Goal: Information Seeking & Learning: Learn about a topic

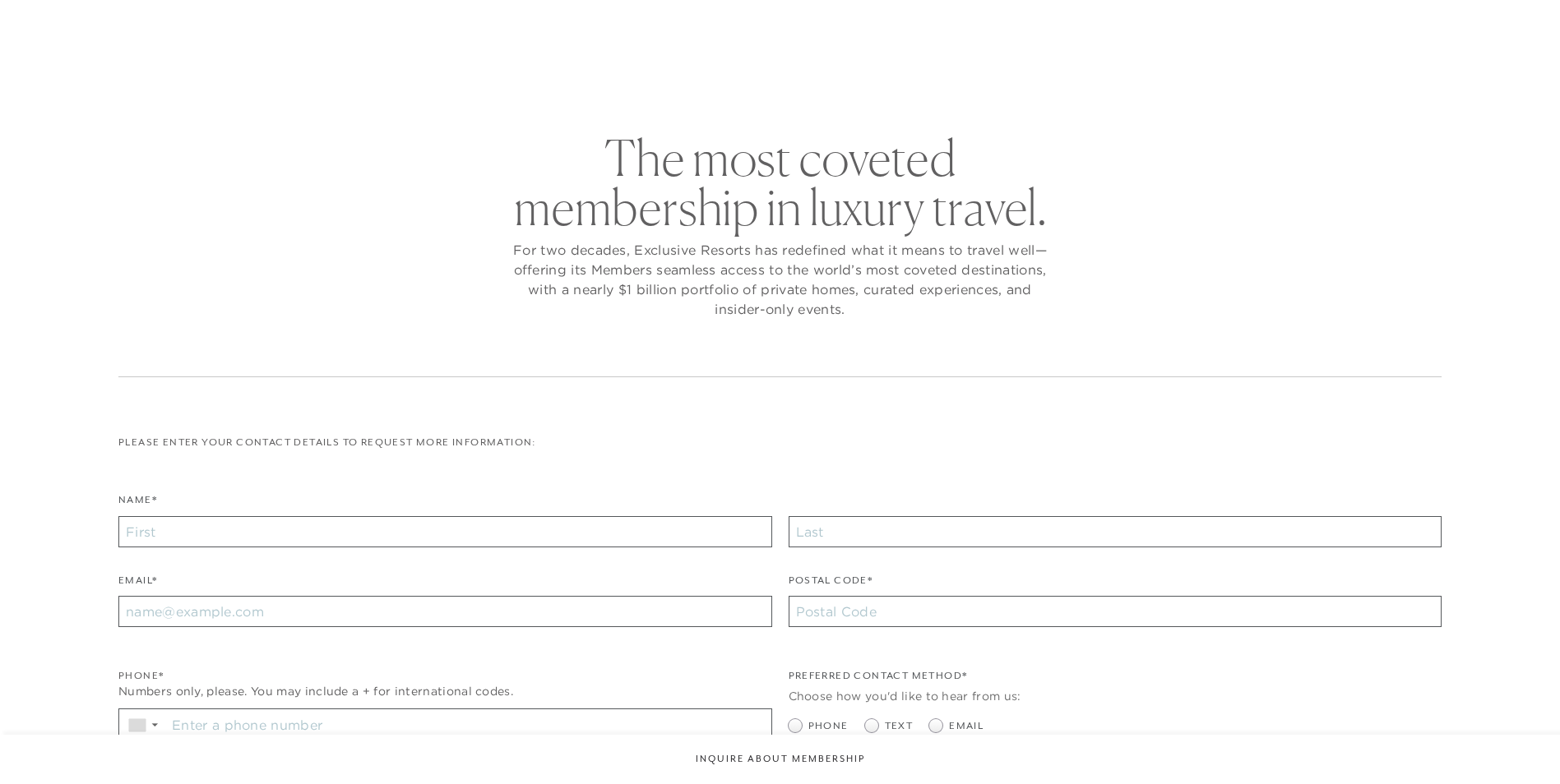
checkbox input "false"
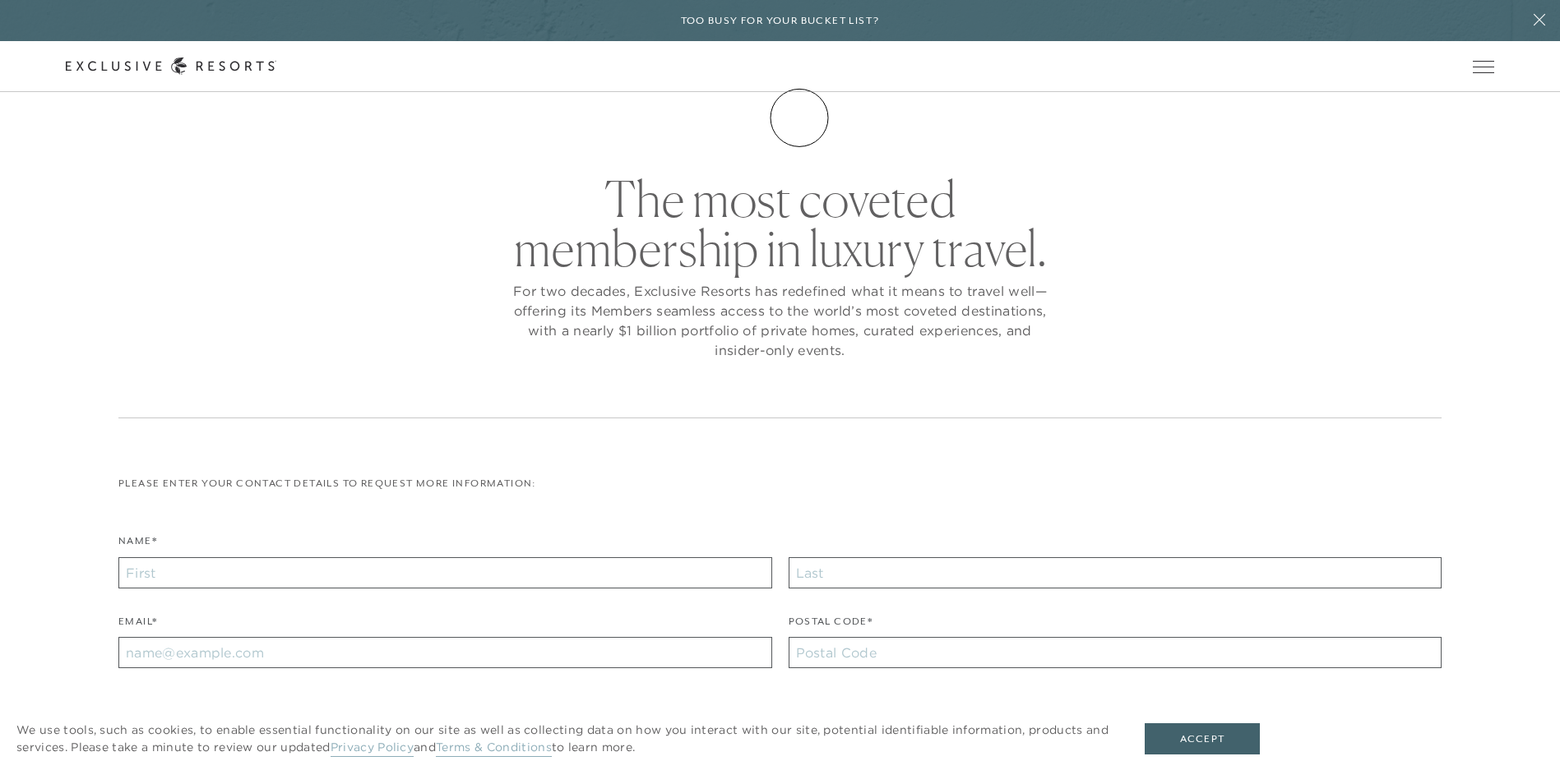
click at [0, 0] on link "Membership" at bounding box center [0, 0] width 0 height 0
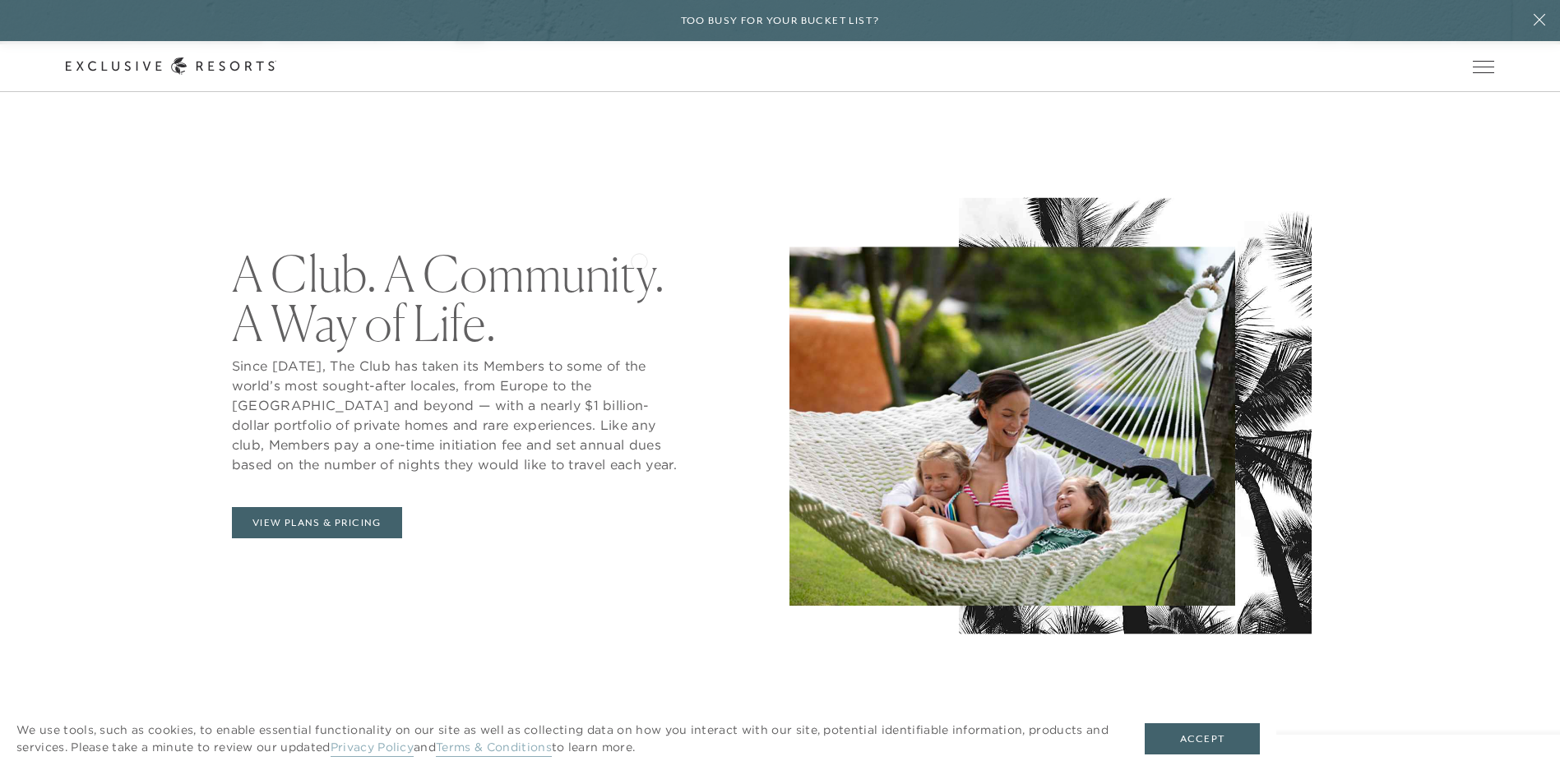
scroll to position [822, 0]
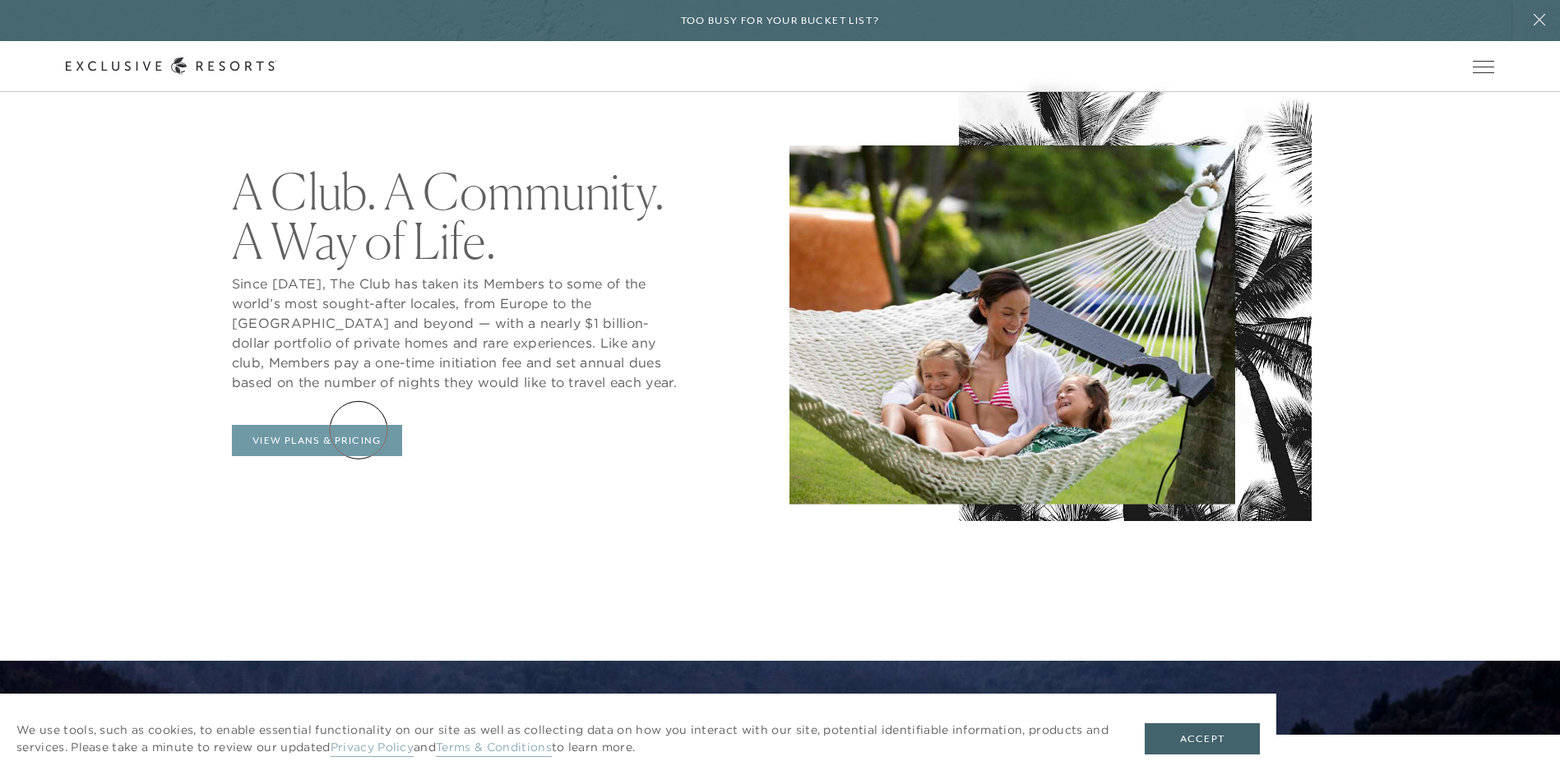
click at [359, 430] on link "View Plans & Pricing" at bounding box center [316, 441] width 170 height 32
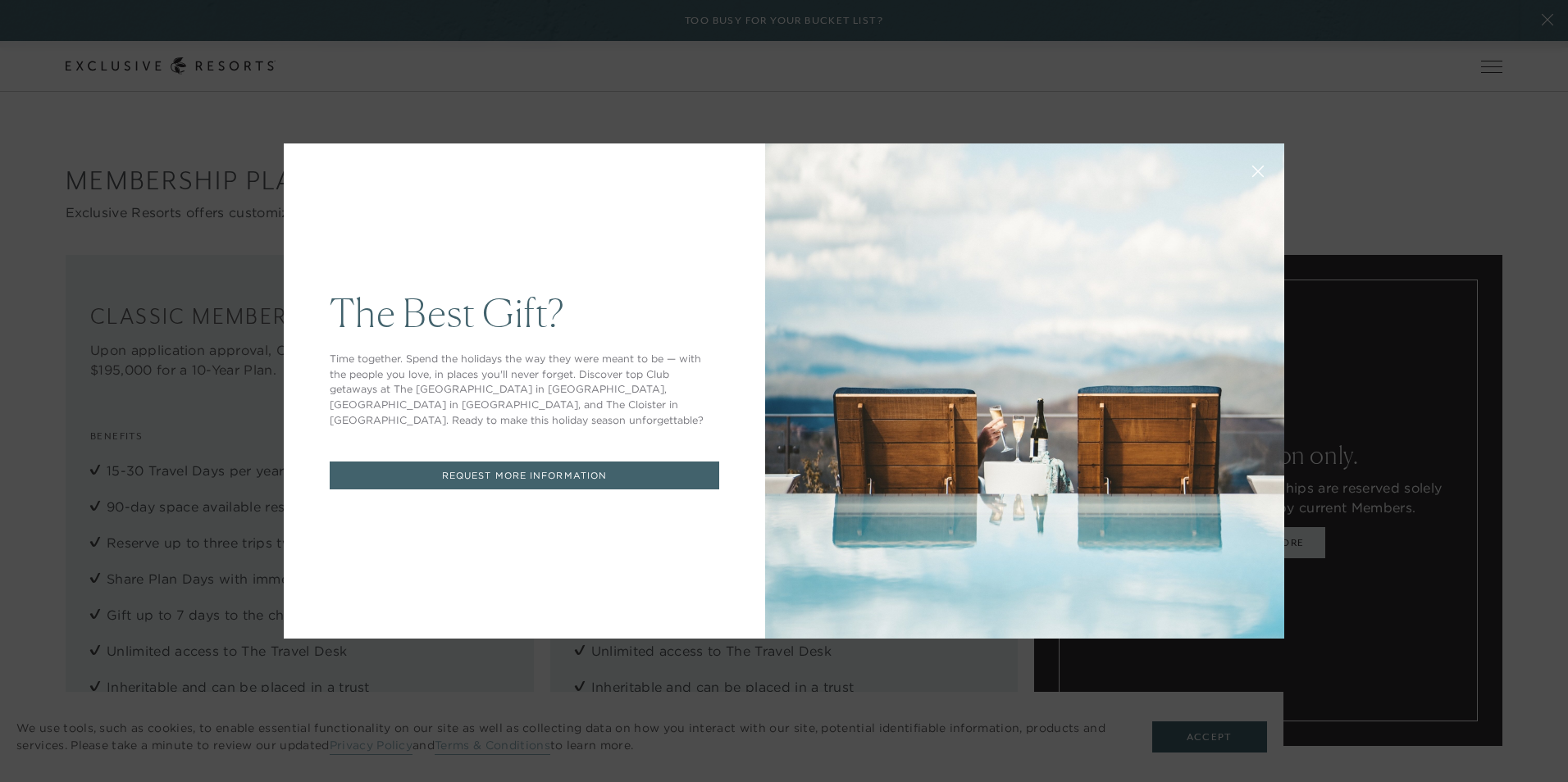
click at [1253, 170] on icon at bounding box center [1258, 171] width 11 height 11
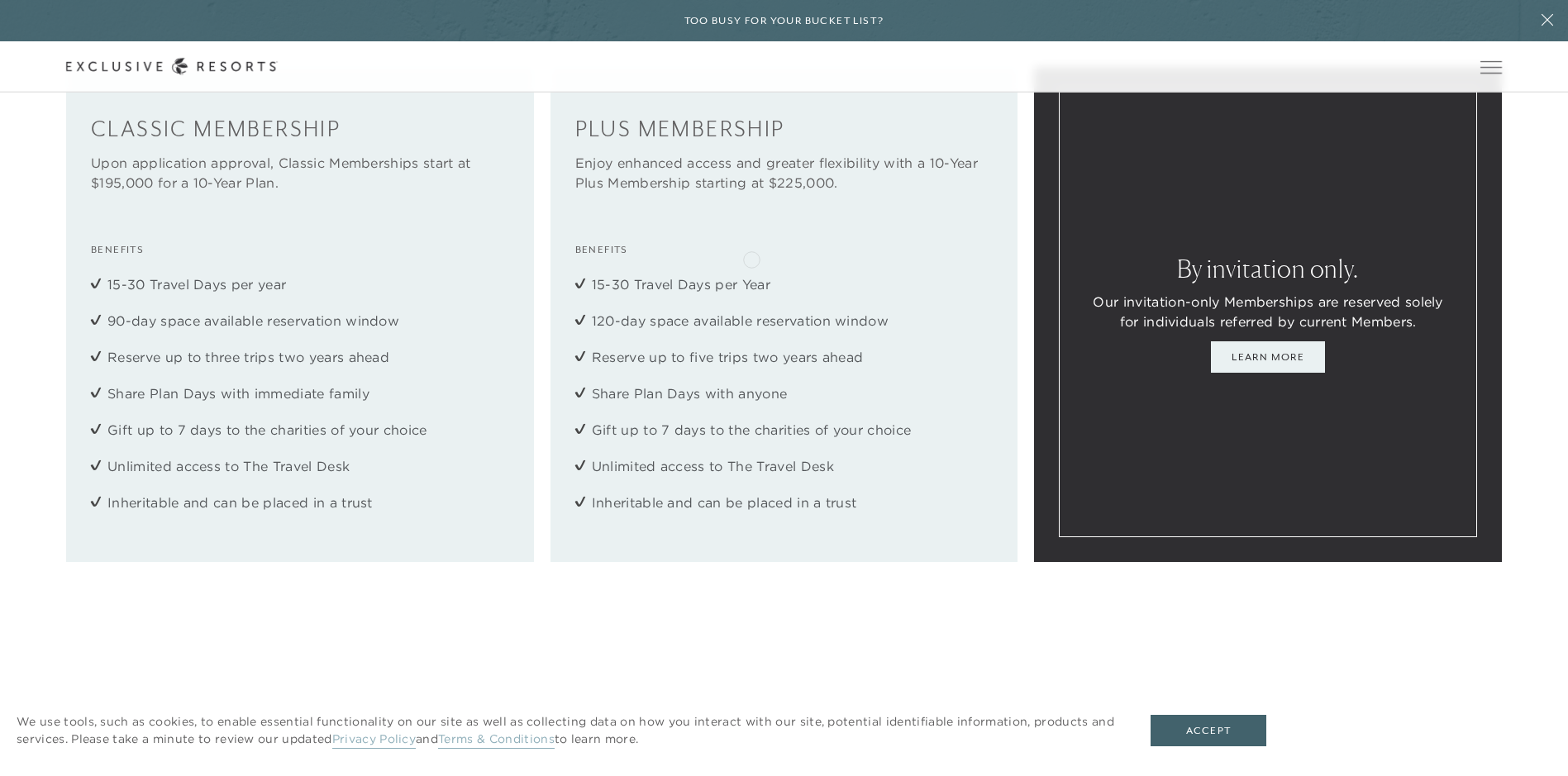
scroll to position [2479, 0]
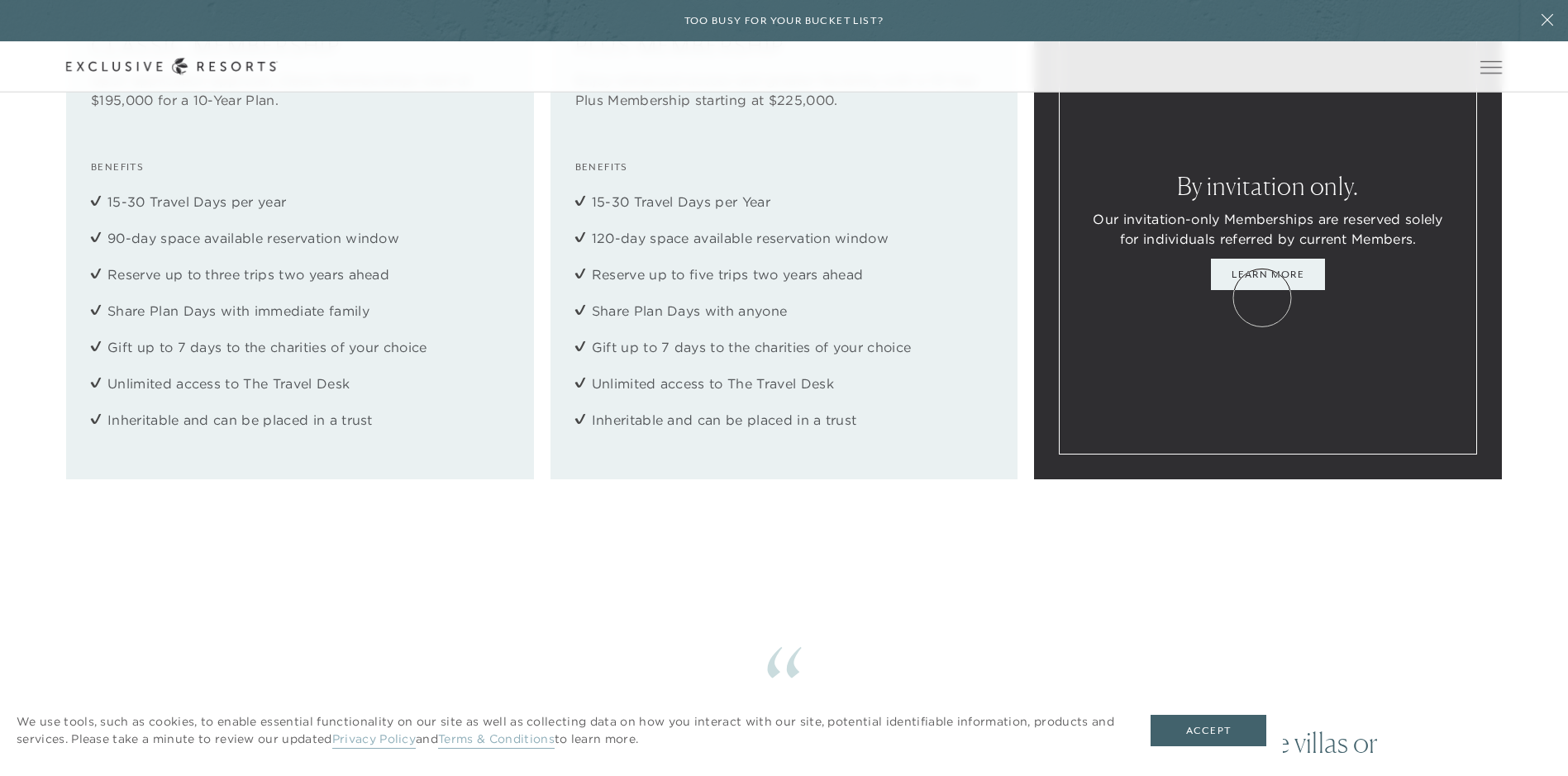
click at [1262, 290] on link "Learn More" at bounding box center [1267, 274] width 114 height 32
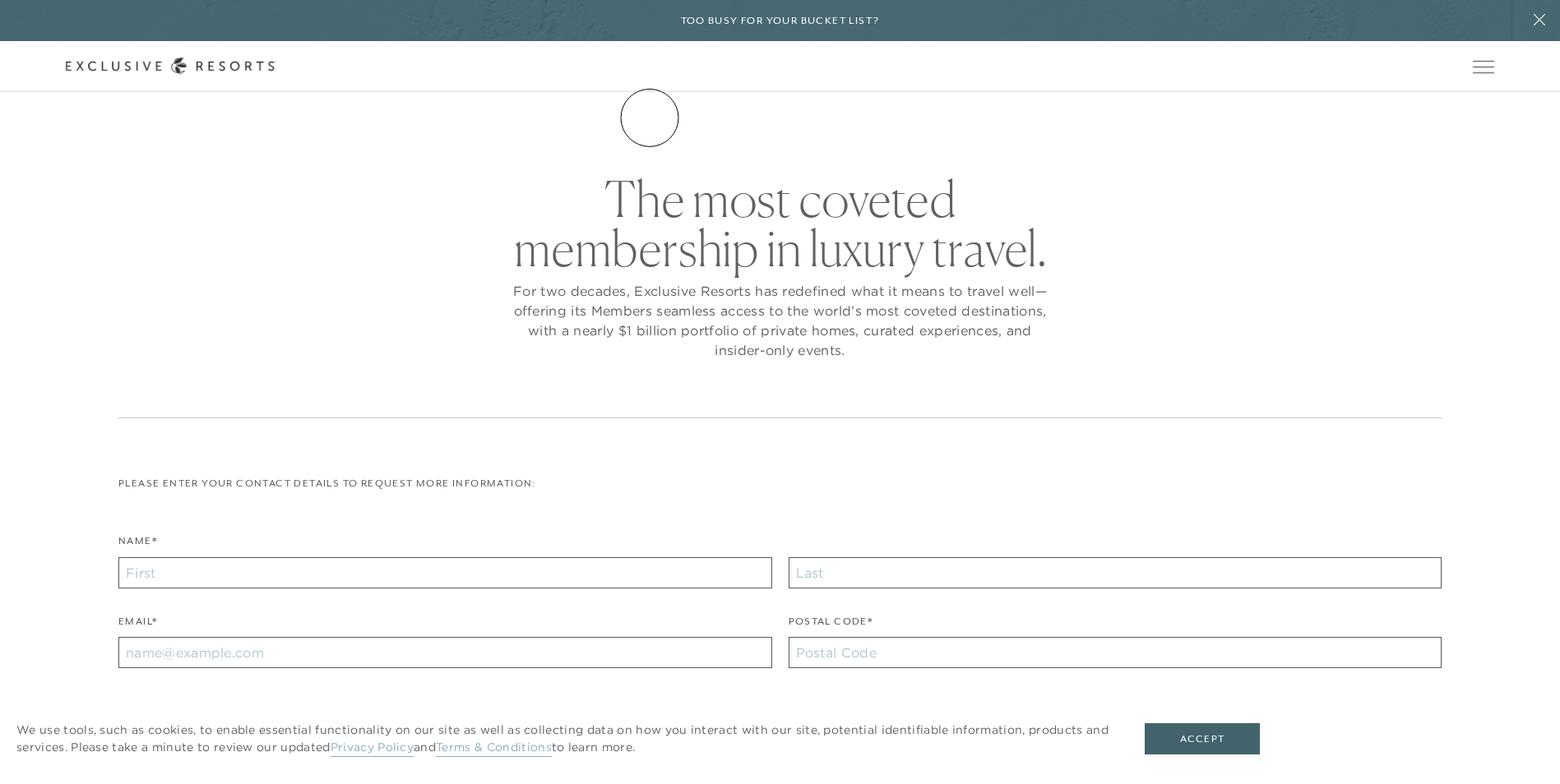
click at [0, 0] on link "The Collection" at bounding box center [0, 0] width 0 height 0
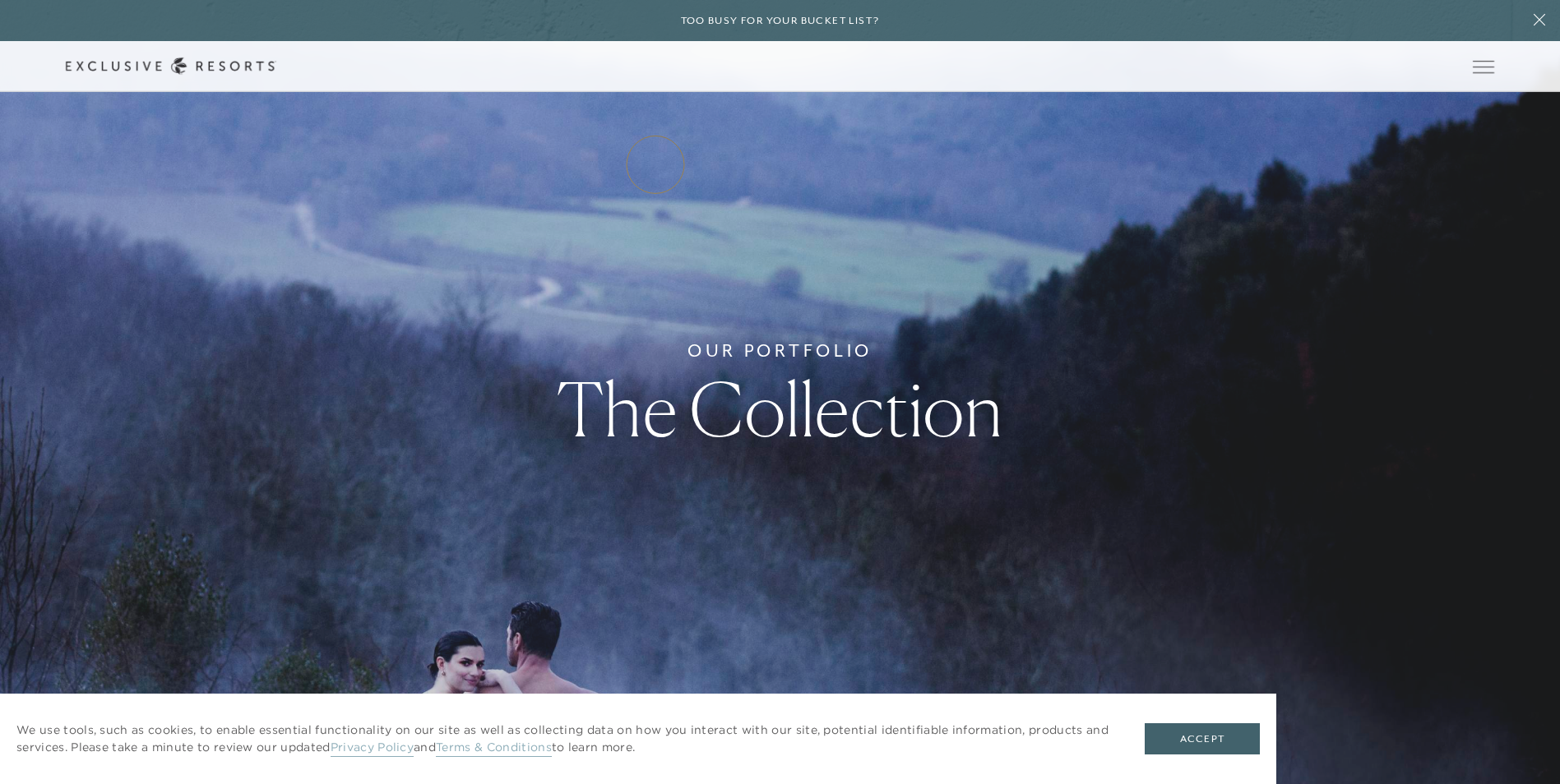
click at [0, 0] on link "Residence Collection" at bounding box center [0, 0] width 0 height 0
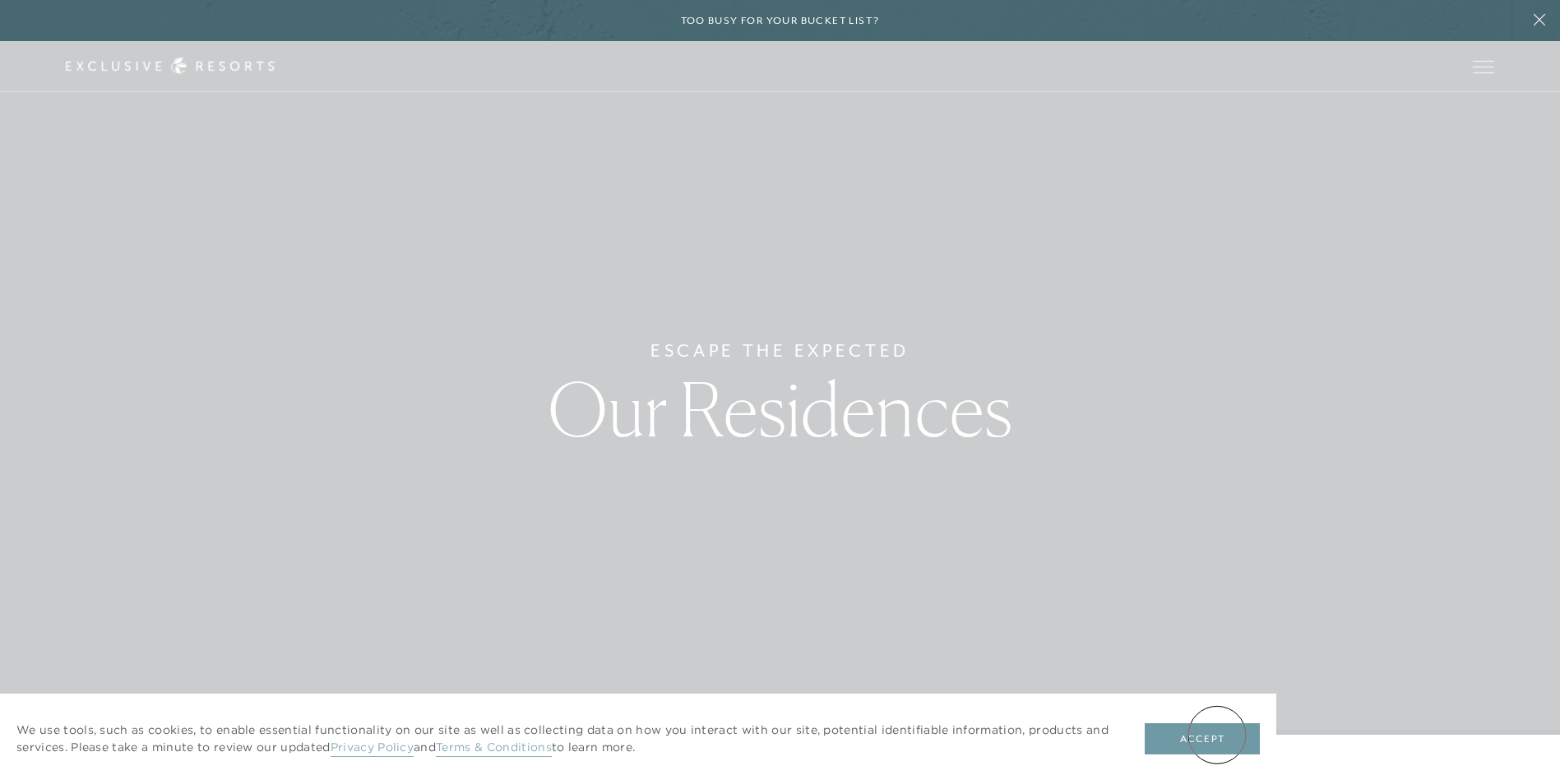
click at [1217, 735] on button "Accept" at bounding box center [1202, 739] width 115 height 32
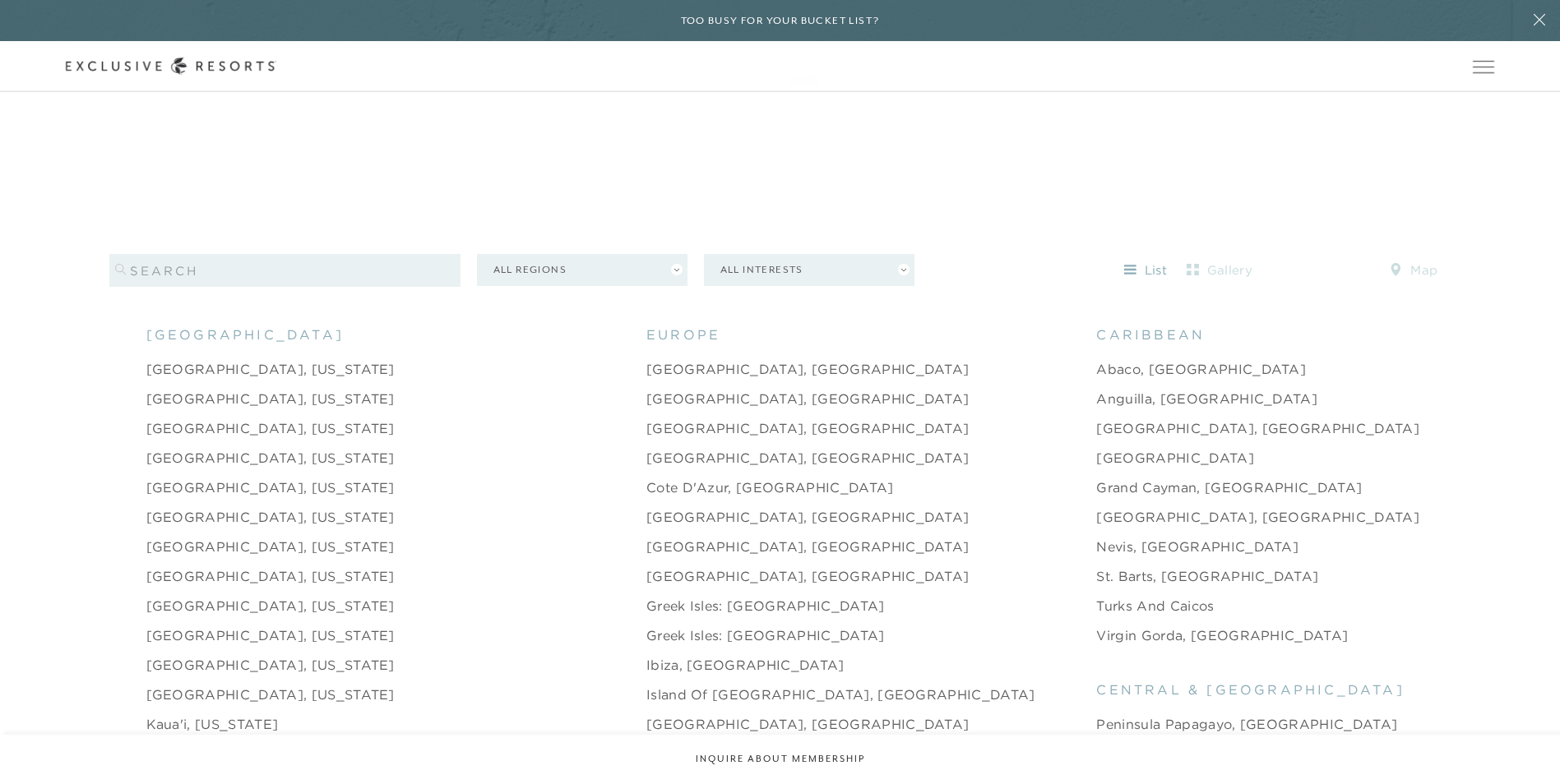
scroll to position [1726, 0]
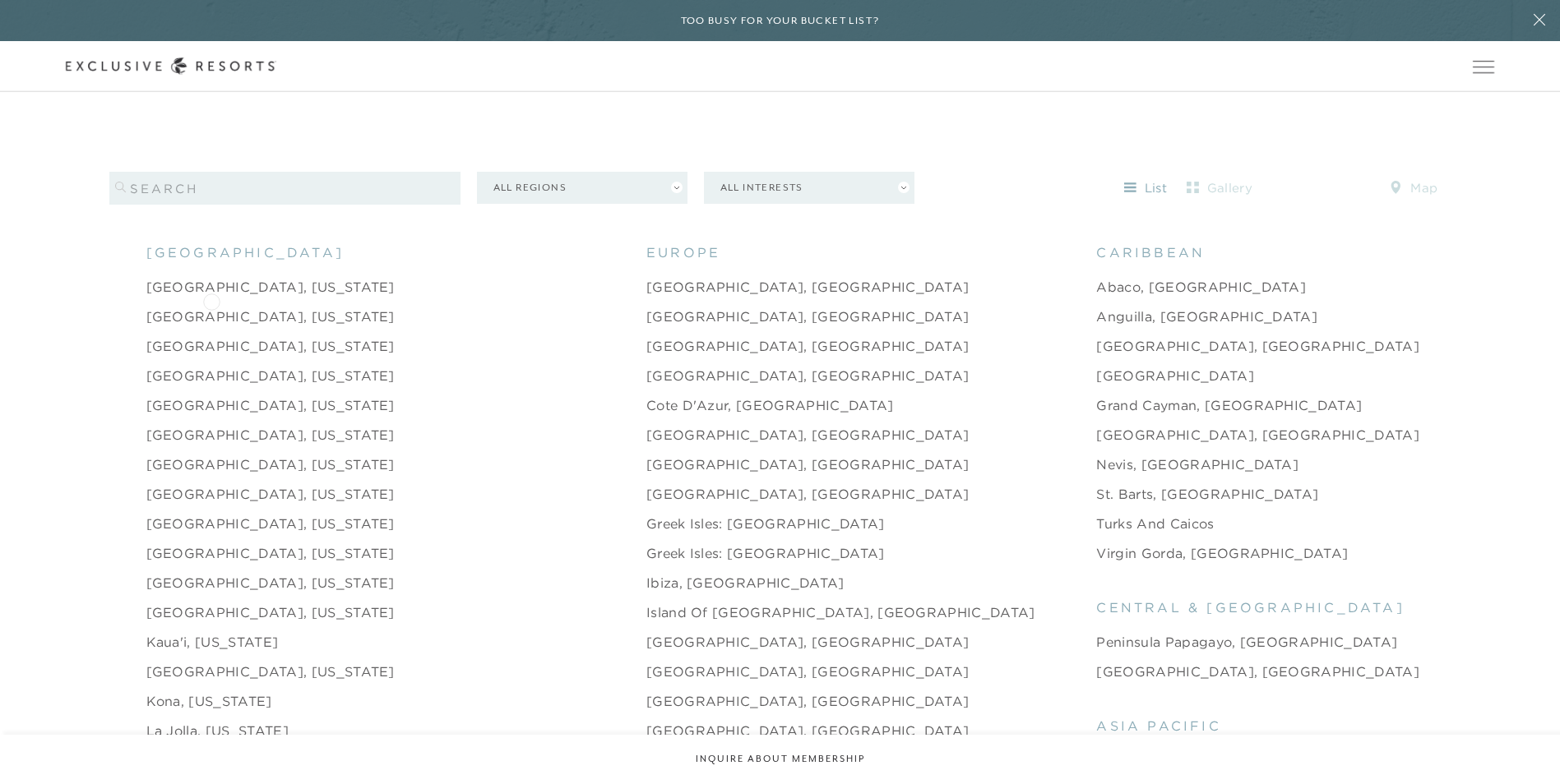
click at [211, 307] on link "[GEOGRAPHIC_DATA], [US_STATE]" at bounding box center [270, 316] width 249 height 20
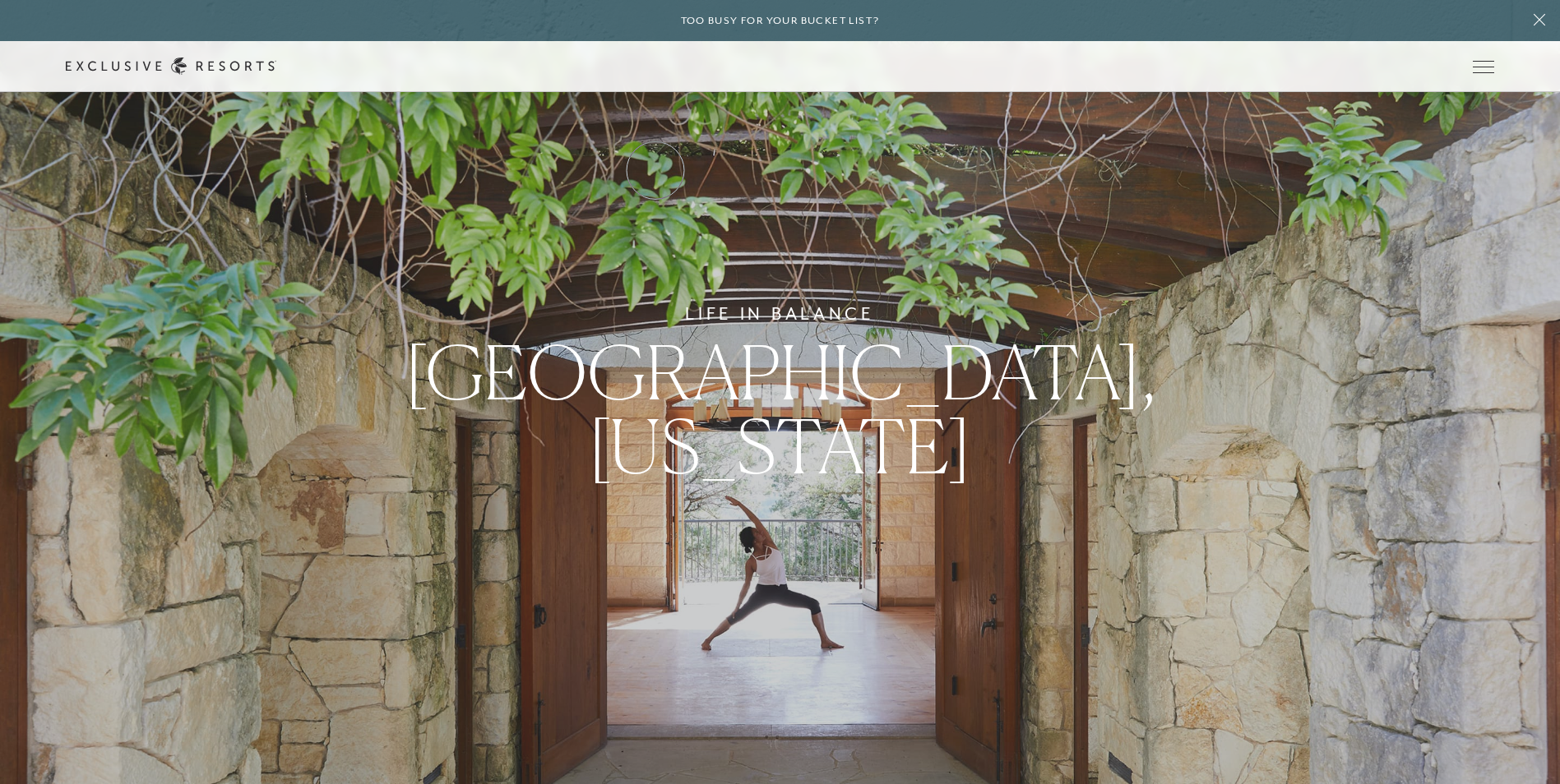
click at [0, 0] on link "Residence Collection" at bounding box center [0, 0] width 0 height 0
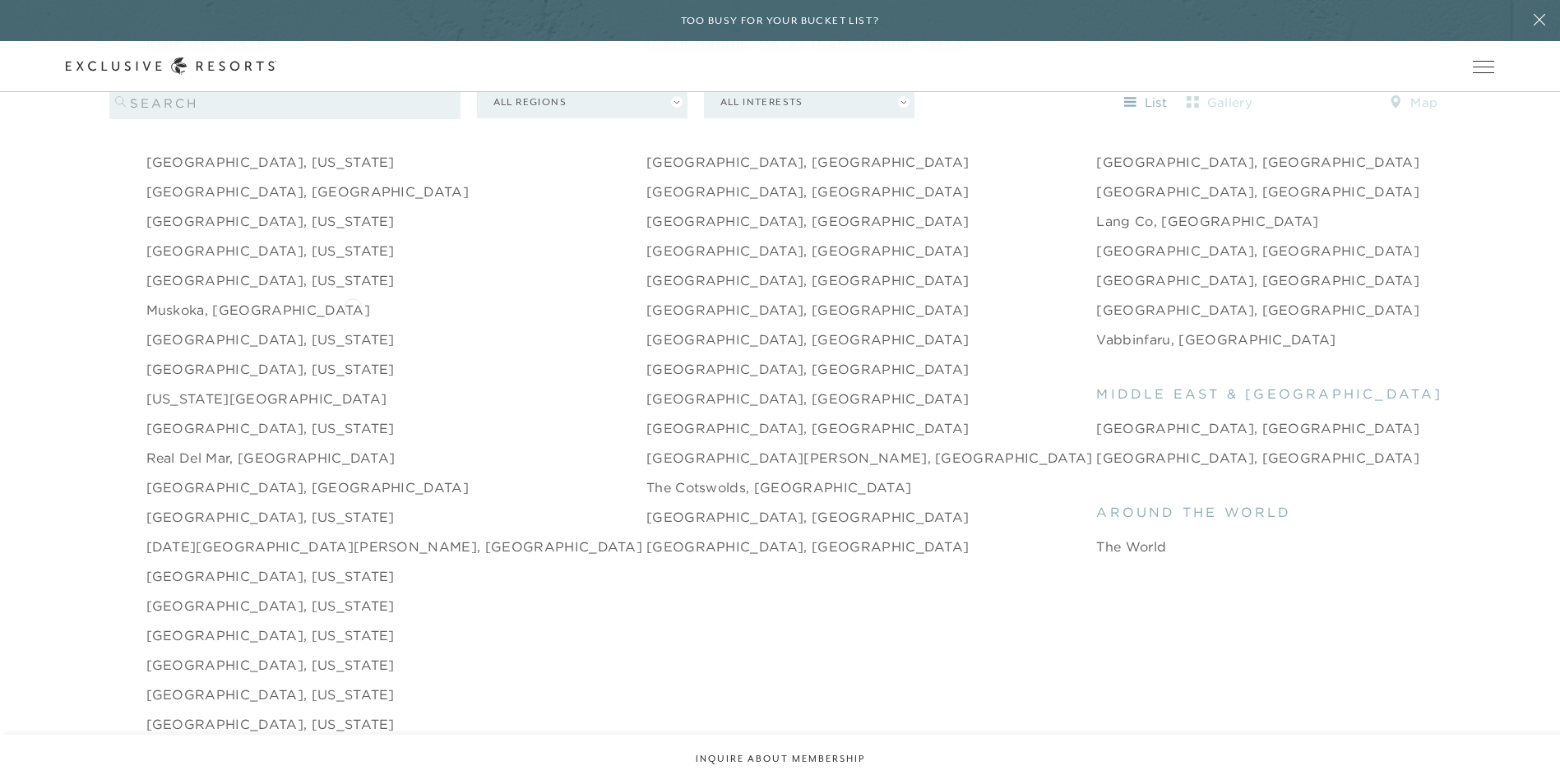
scroll to position [2548, 0]
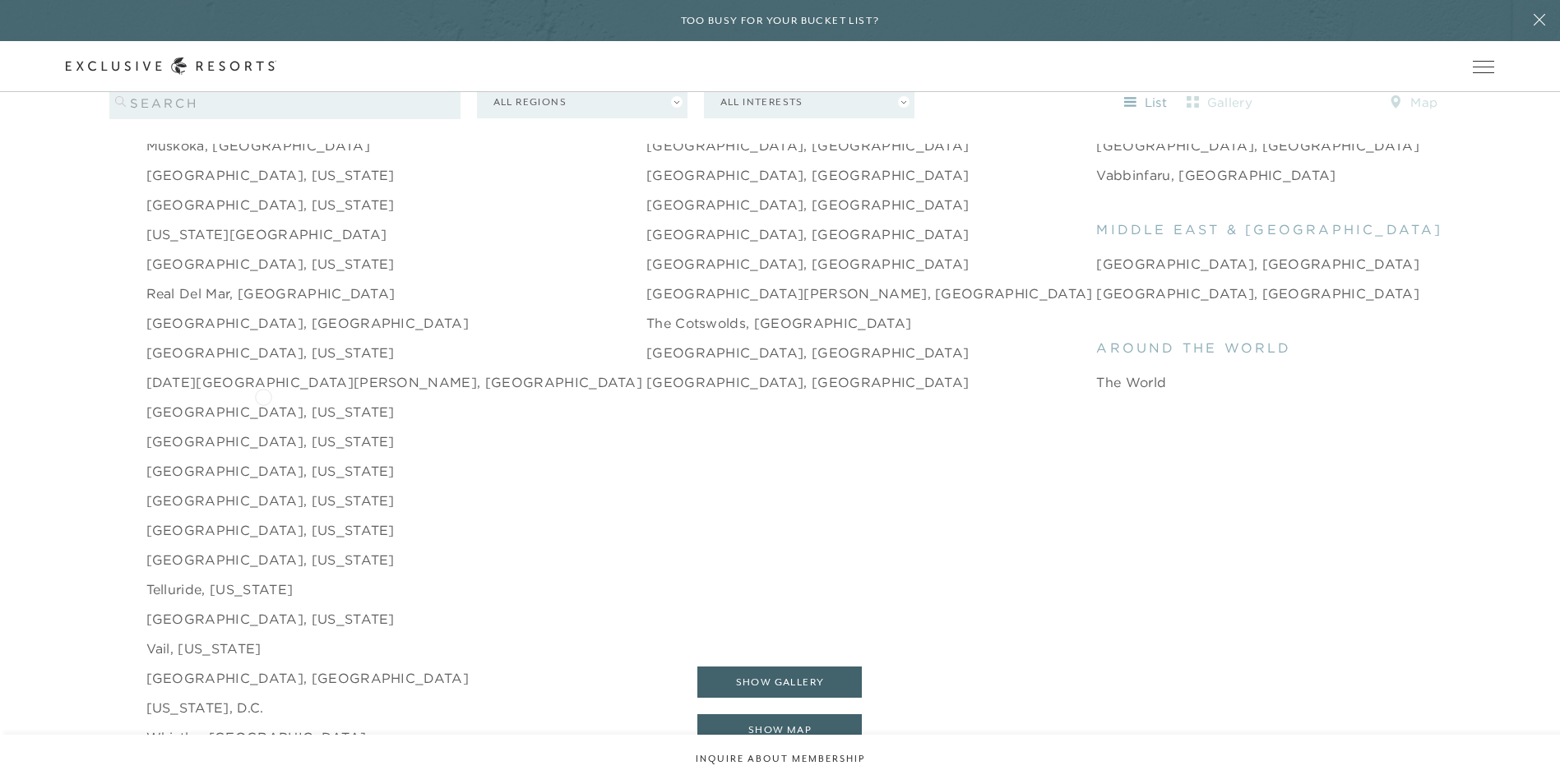
click at [263, 402] on link "Santa Monica, California" at bounding box center [270, 412] width 249 height 20
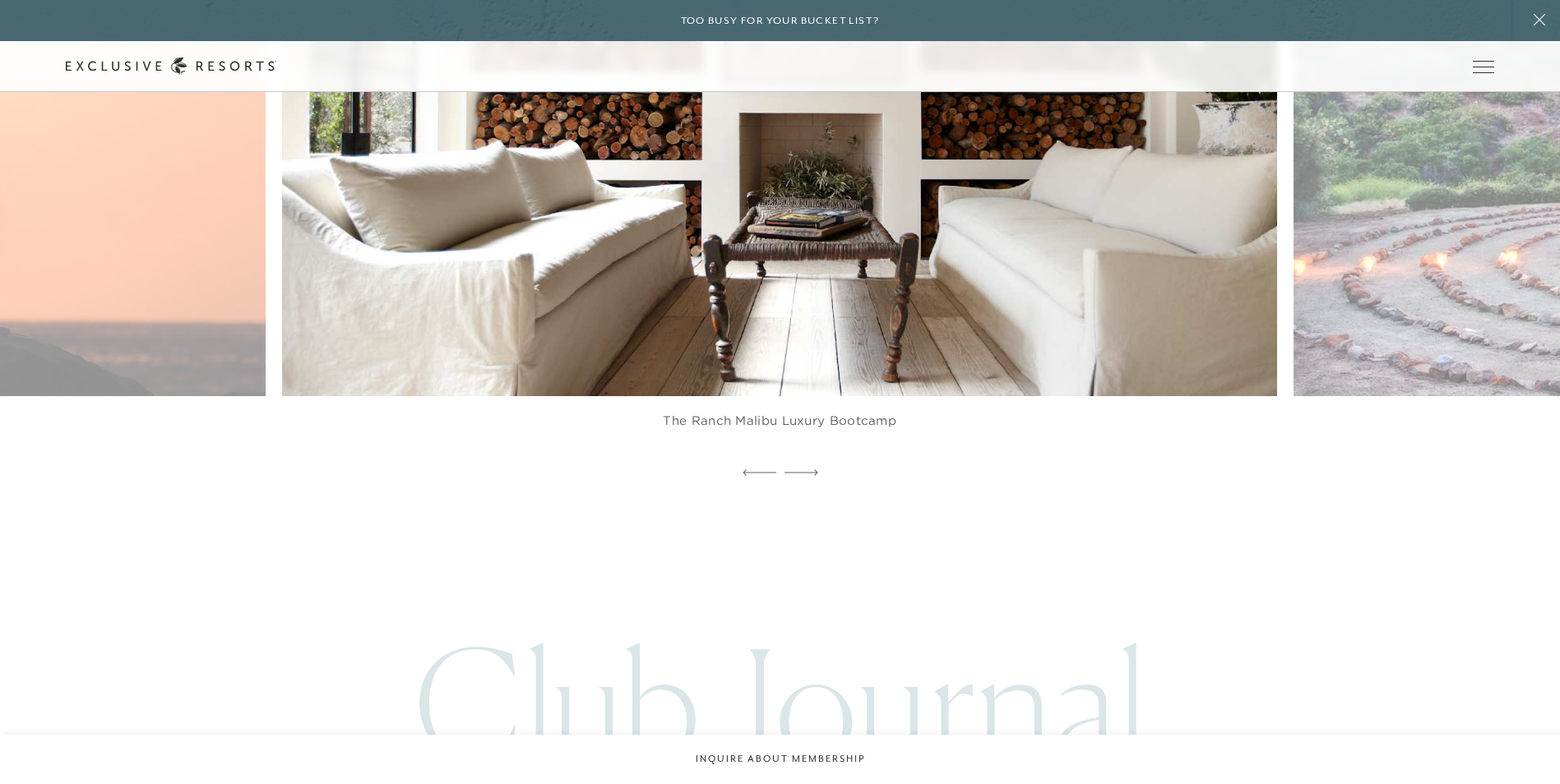
scroll to position [3543, 0]
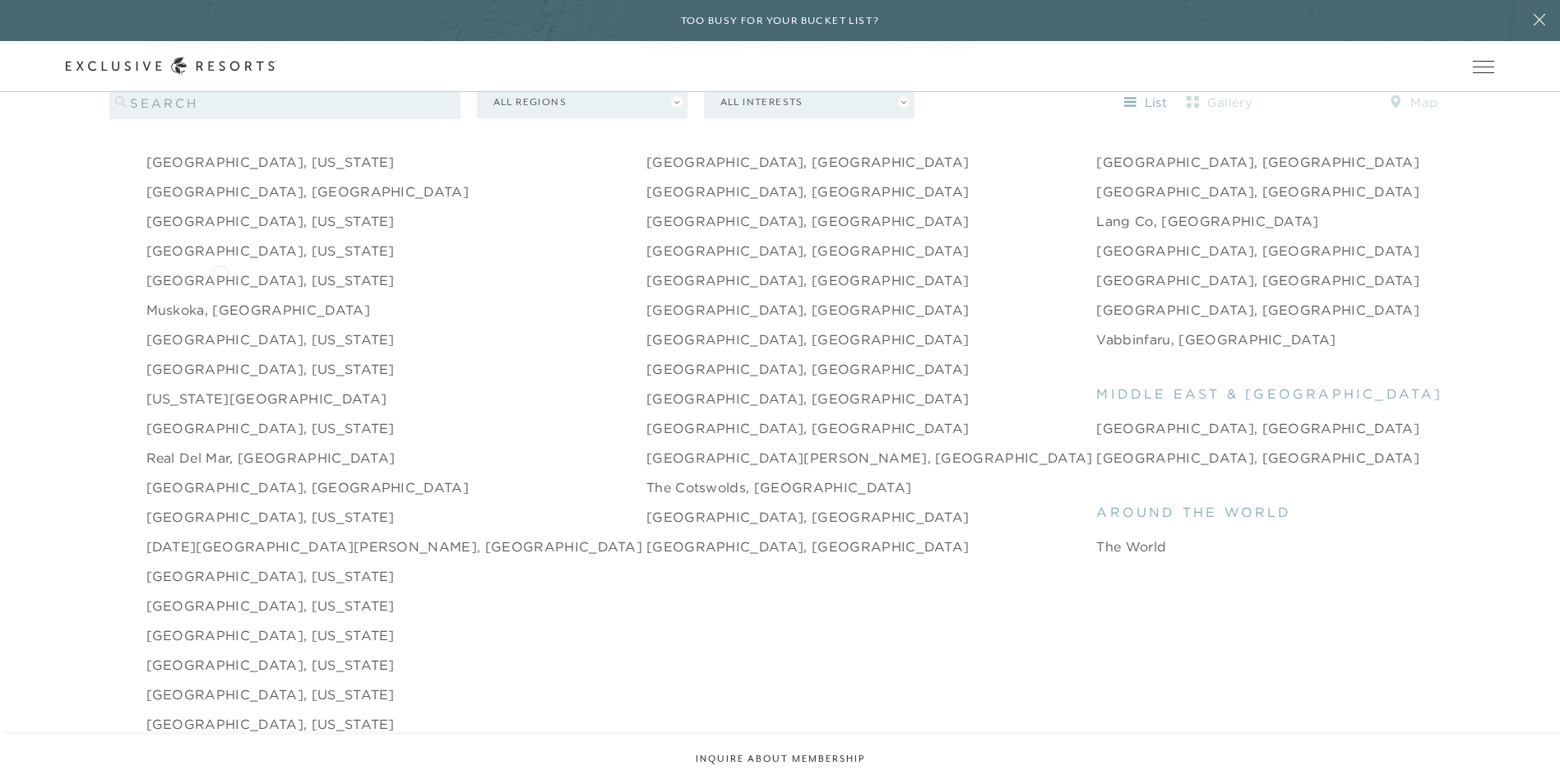
scroll to position [2466, 0]
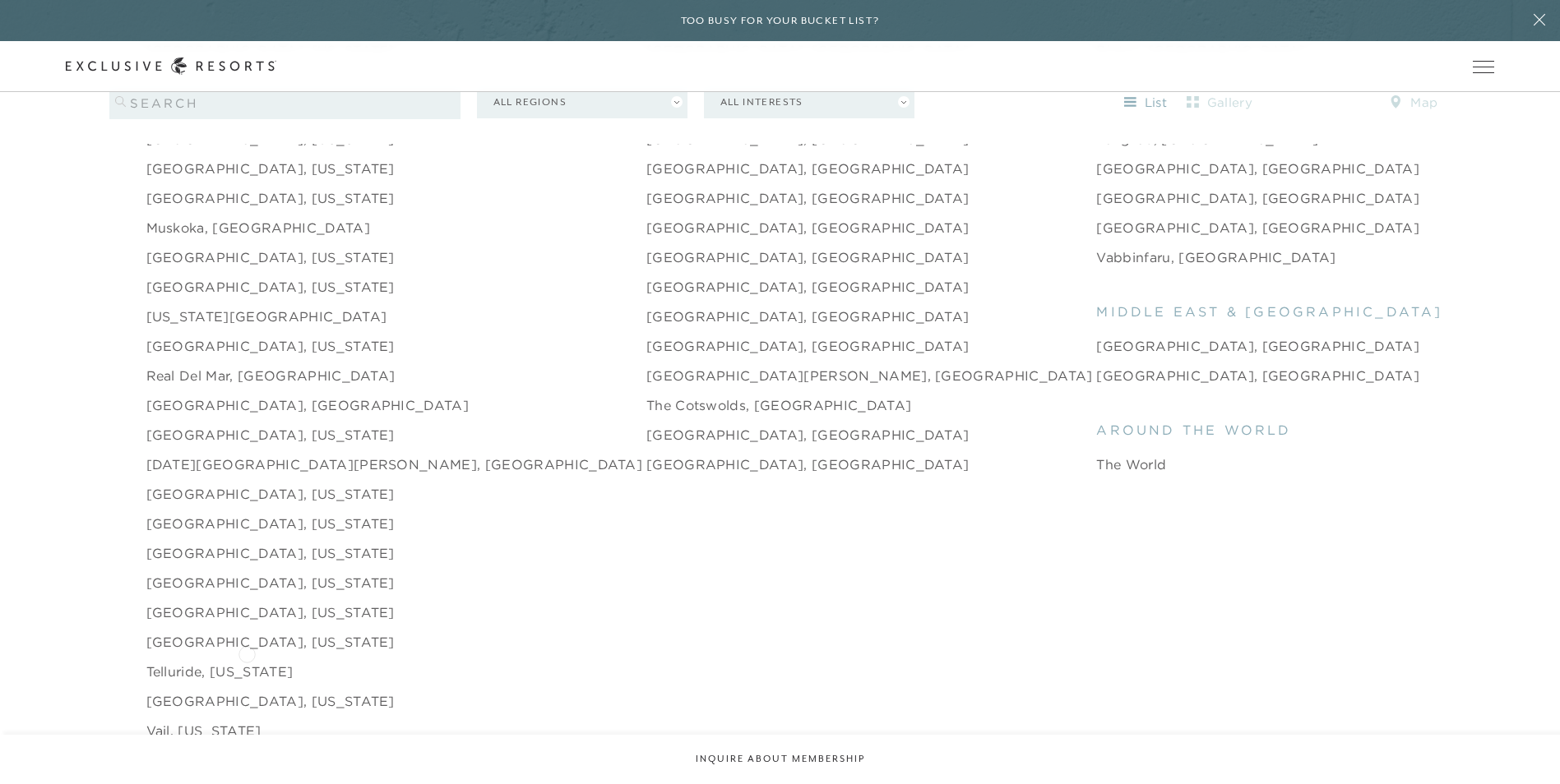
click at [247, 662] on link "Telluride, Colorado" at bounding box center [220, 671] width 147 height 20
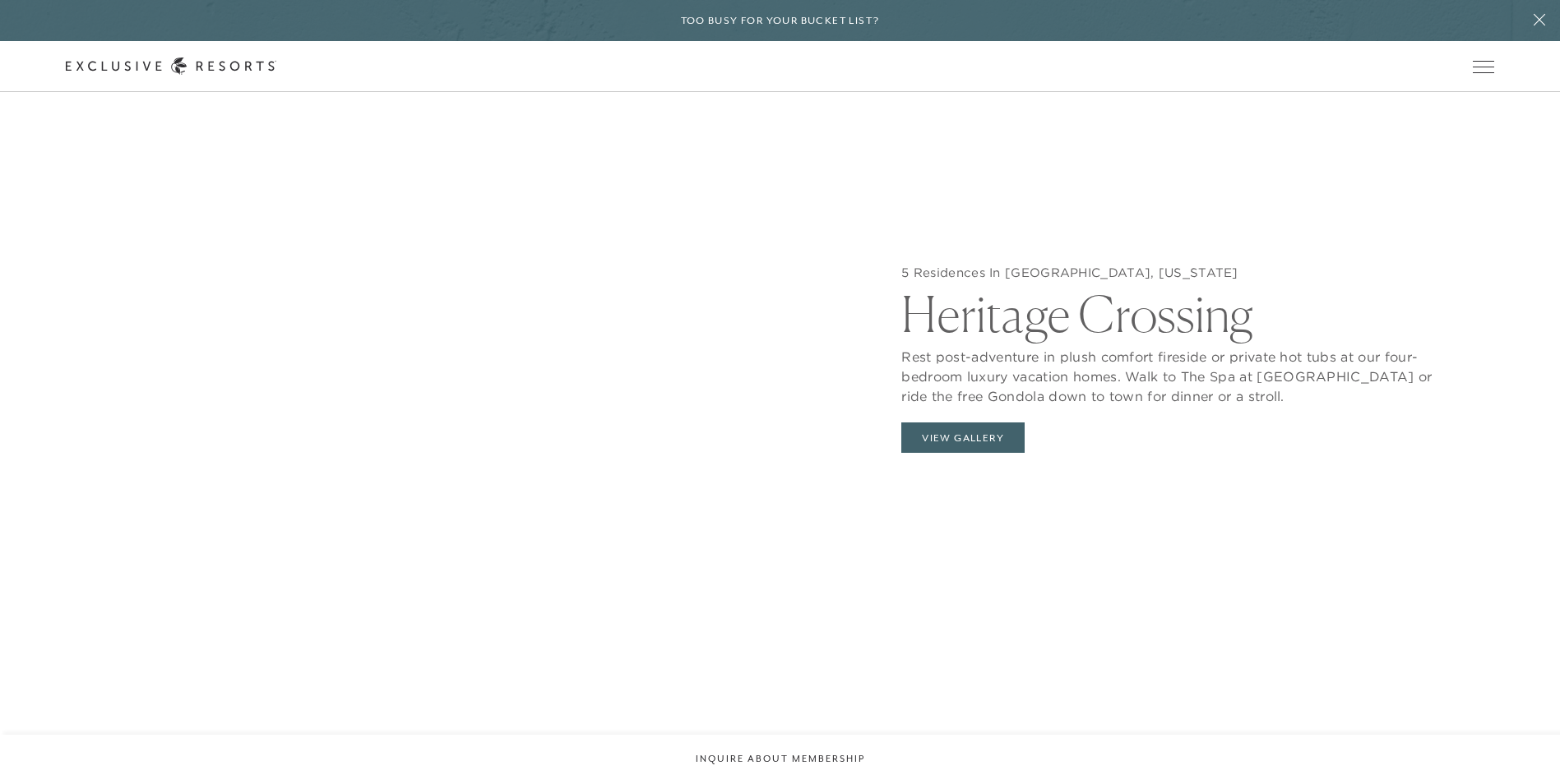
scroll to position [1811, 0]
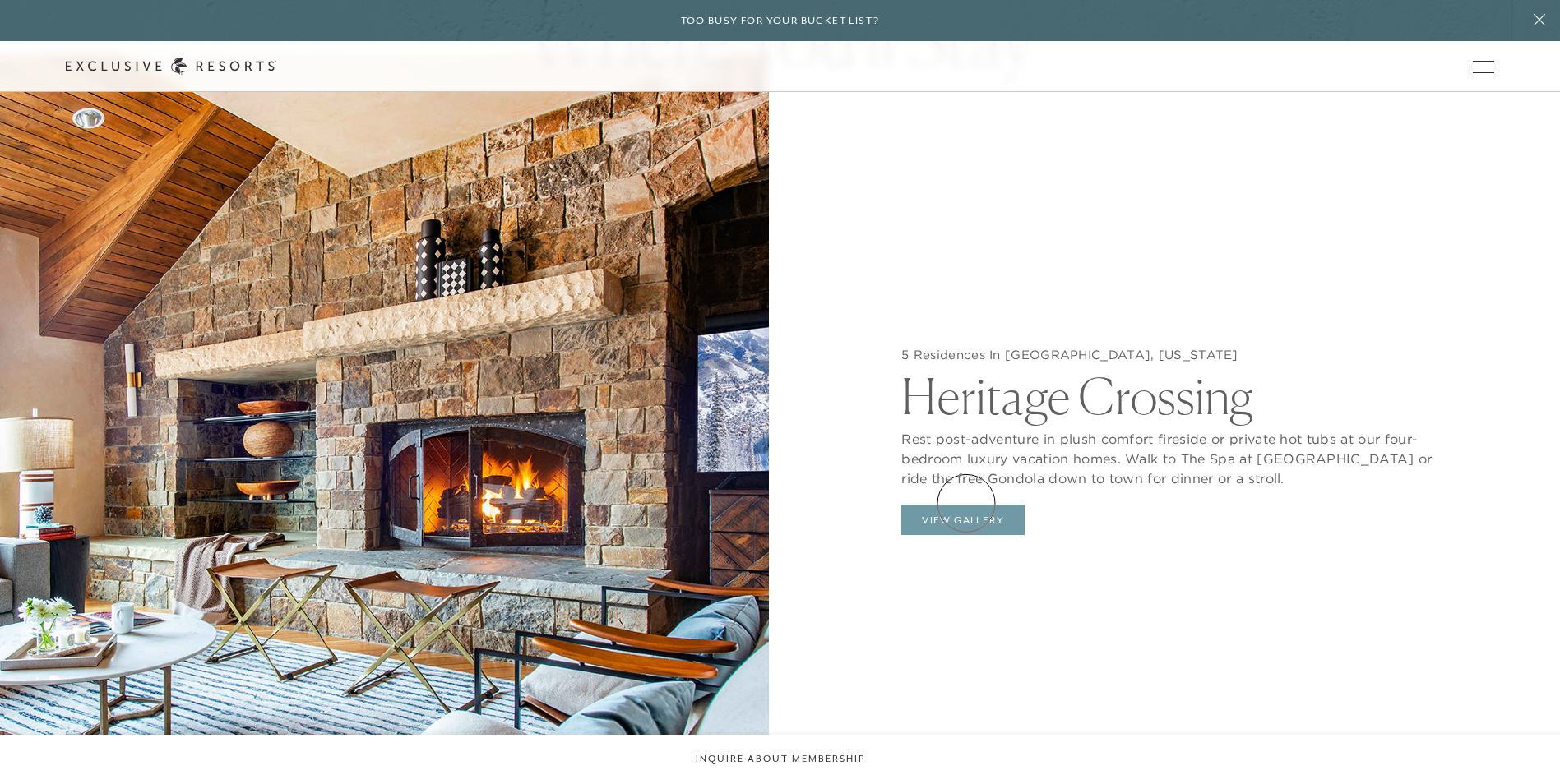
click at [966, 505] on button "View Gallery" at bounding box center [963, 520] width 123 height 32
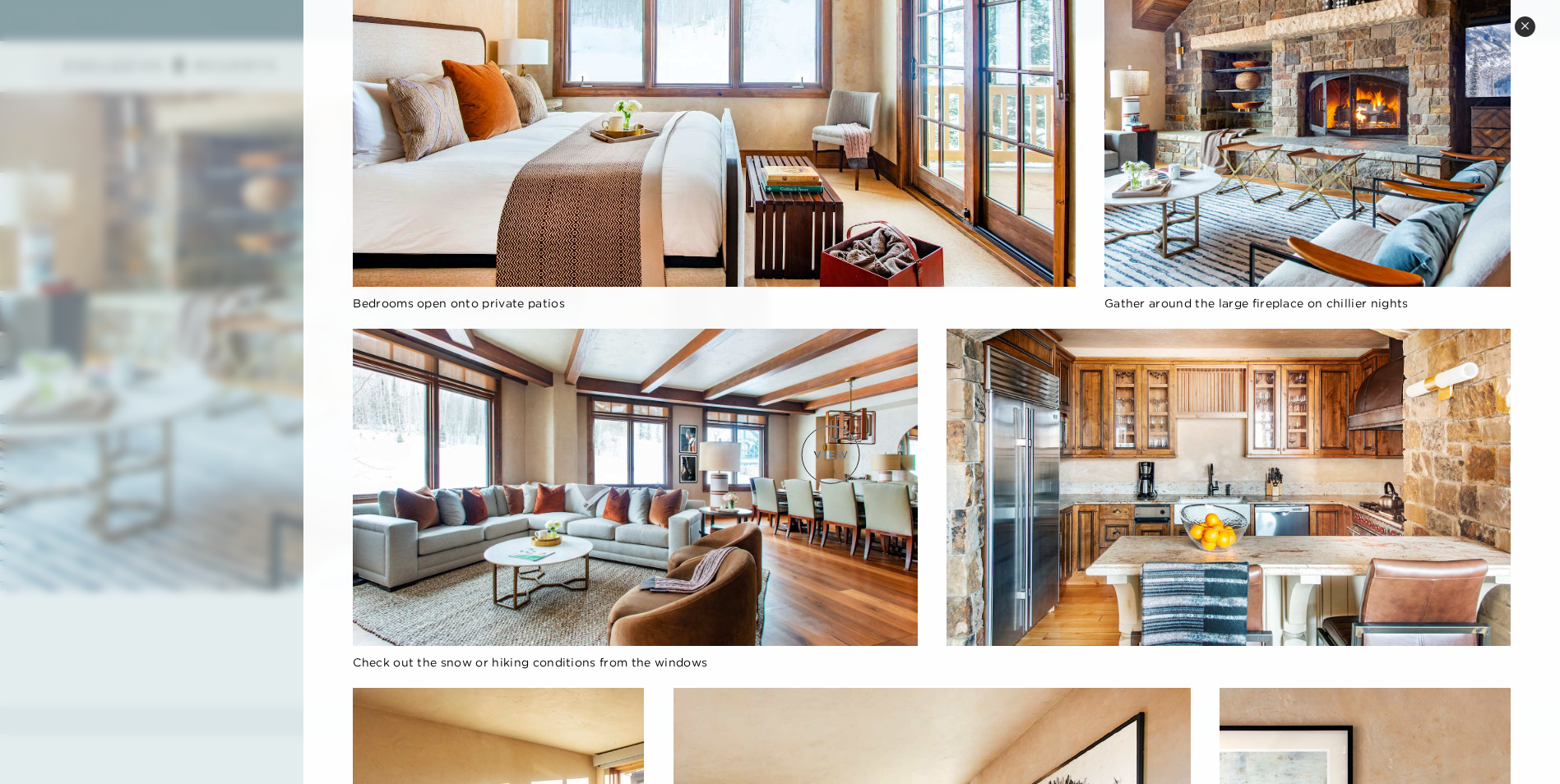
scroll to position [0, 0]
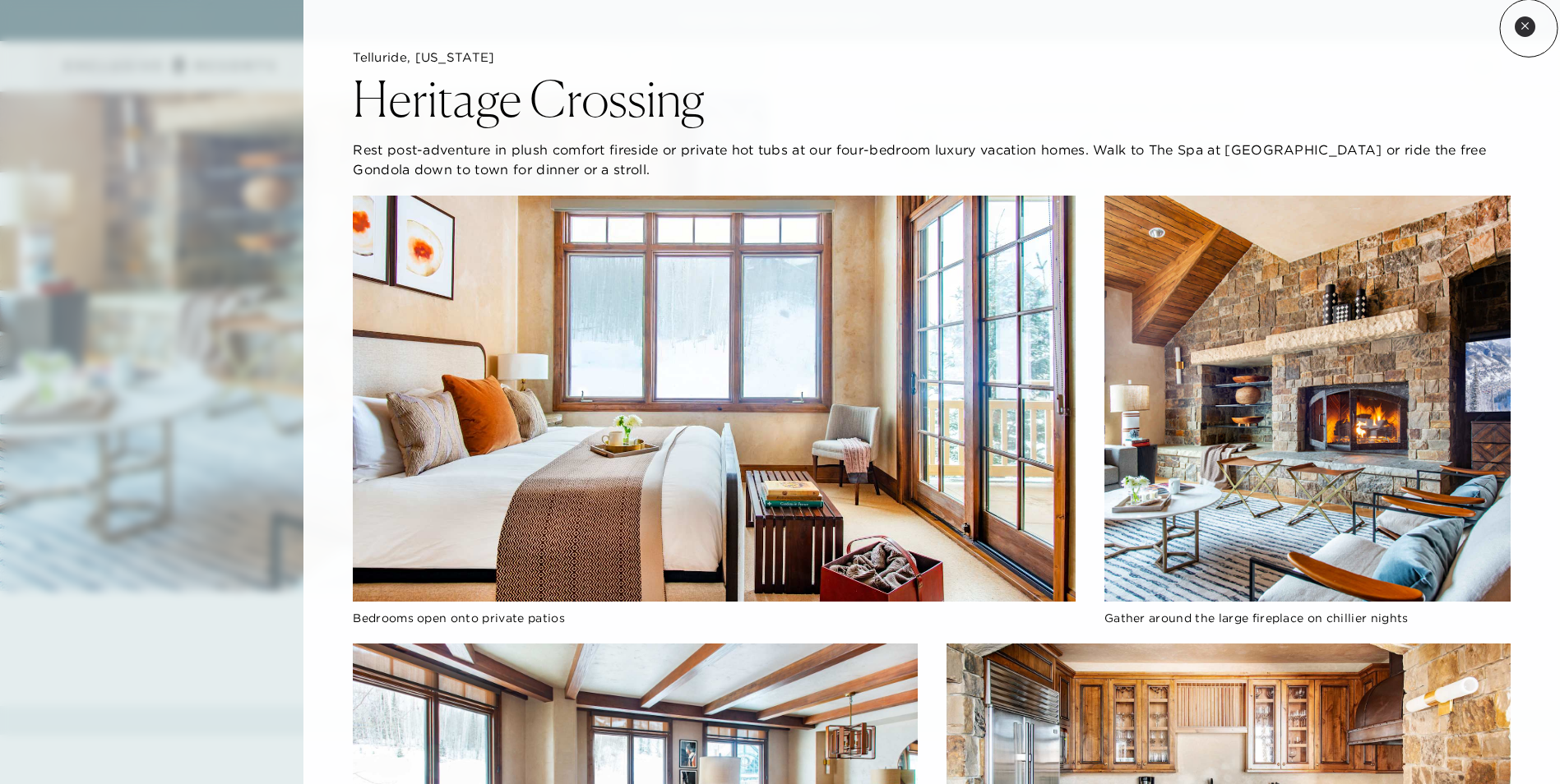
click at [1529, 26] on icon at bounding box center [1525, 26] width 9 height 9
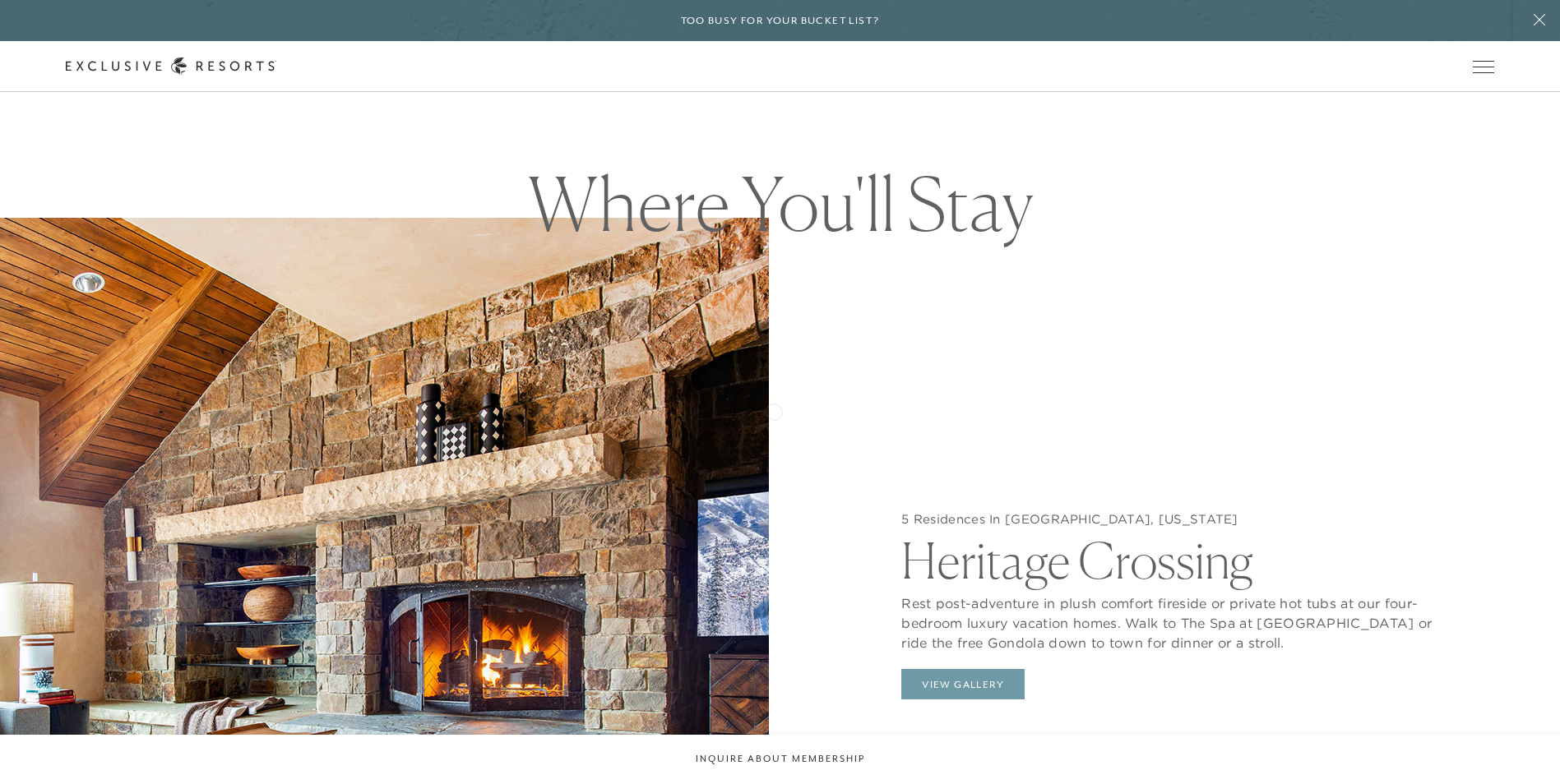
scroll to position [1811, 0]
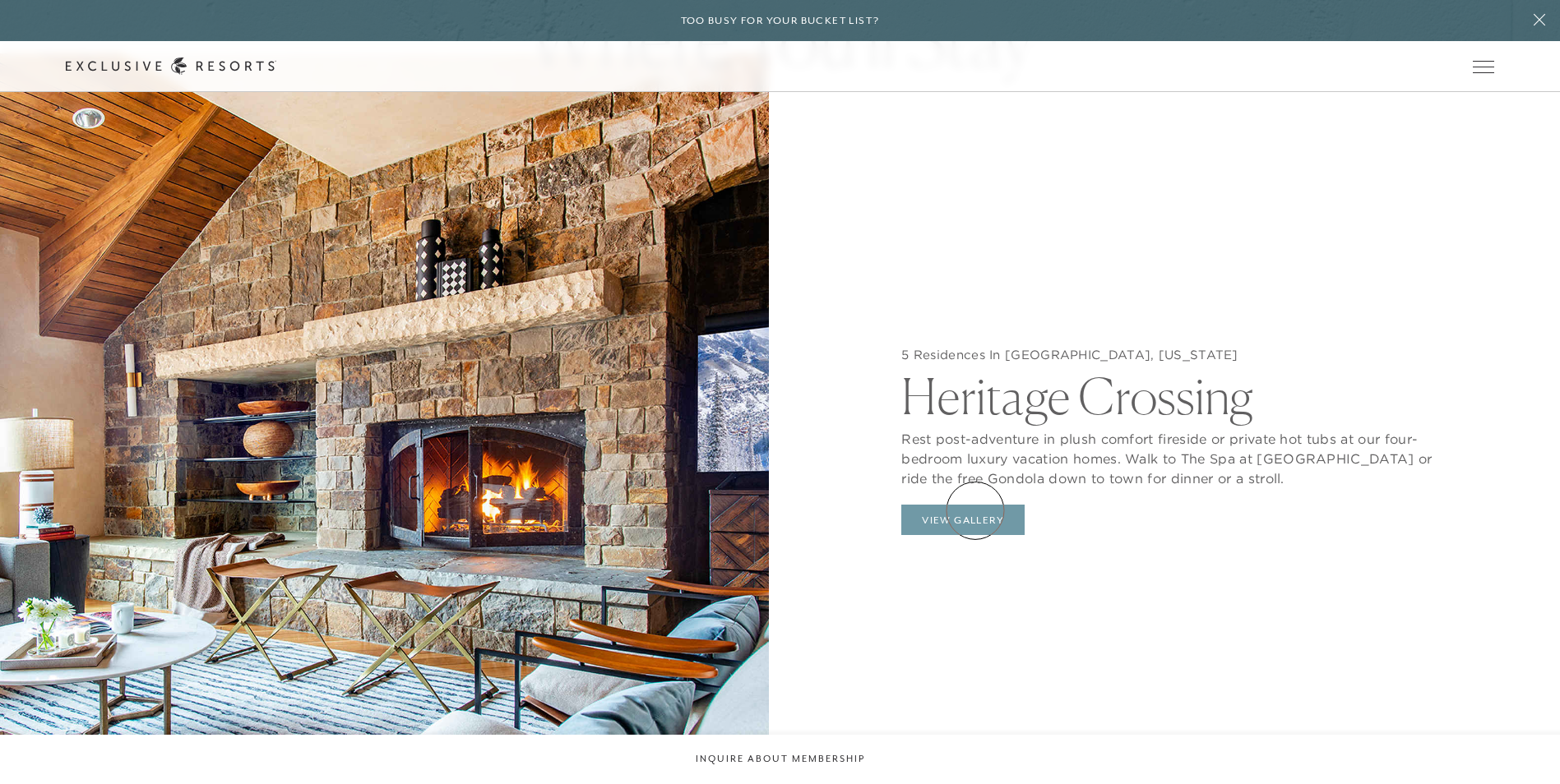
click at [976, 511] on button "View Gallery" at bounding box center [963, 520] width 123 height 32
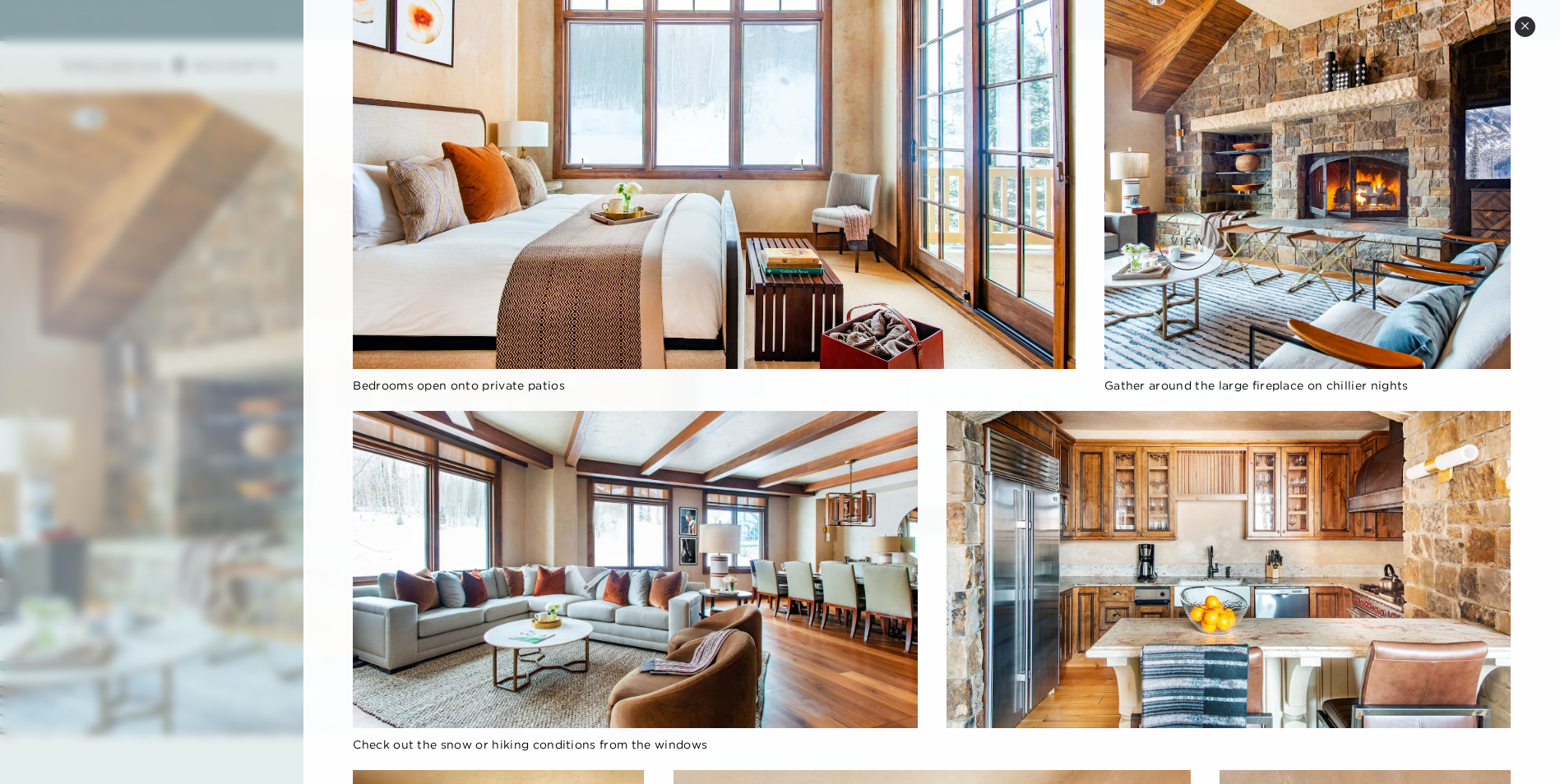
scroll to position [0, 0]
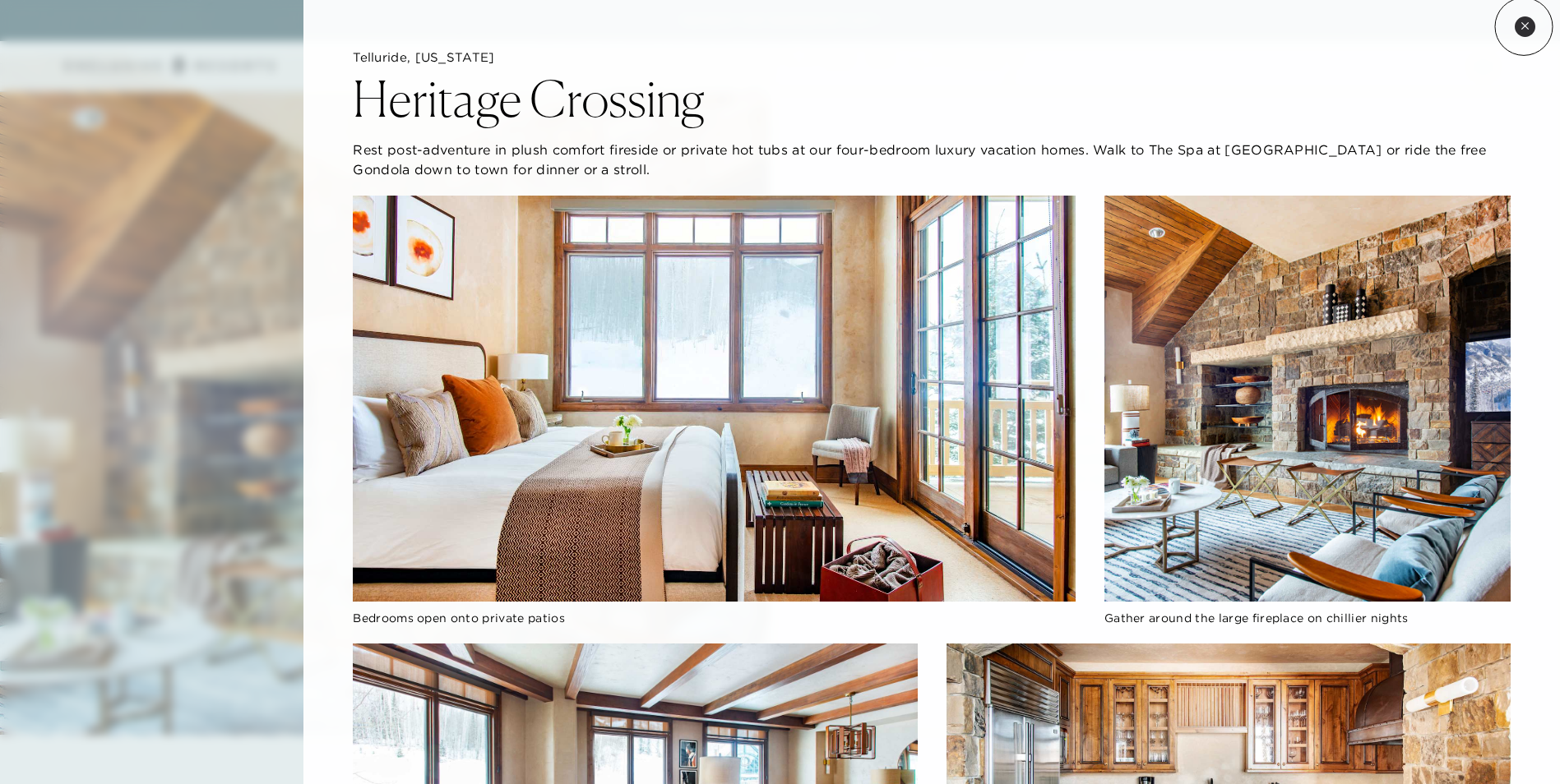
click at [1524, 26] on icon at bounding box center [1525, 26] width 9 height 9
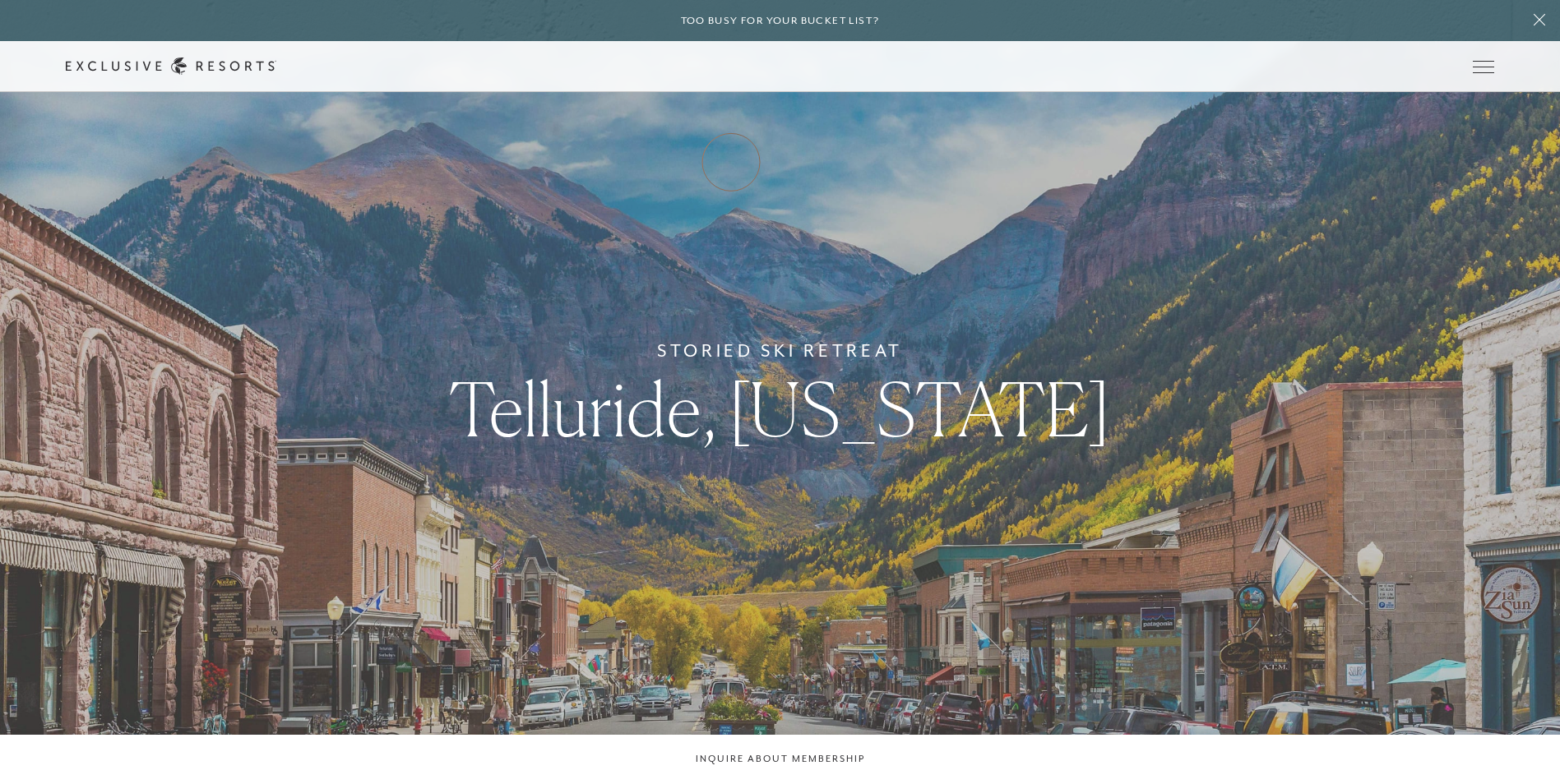
click at [0, 0] on link "How it works" at bounding box center [0, 0] width 0 height 0
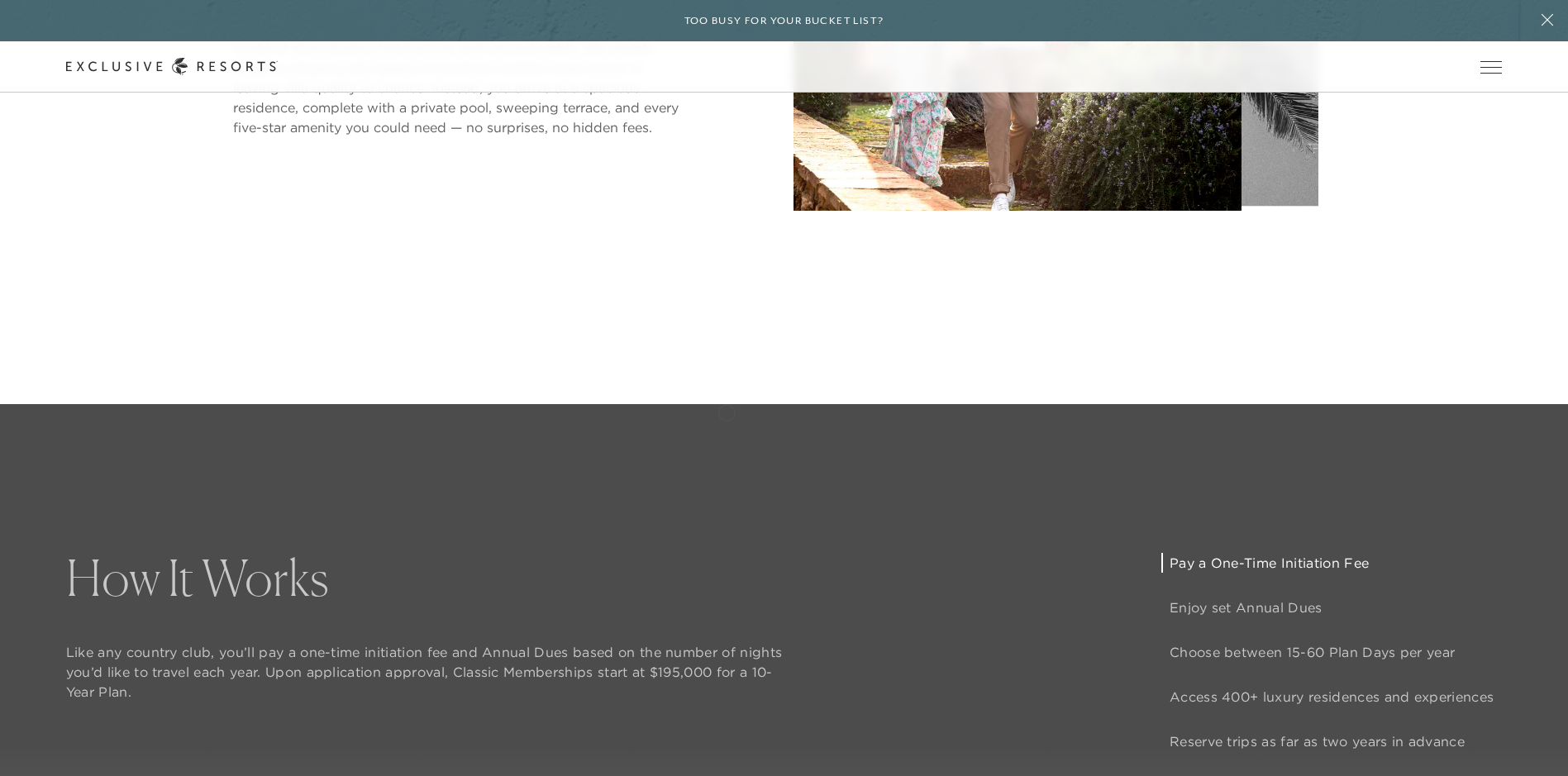
scroll to position [1404, 0]
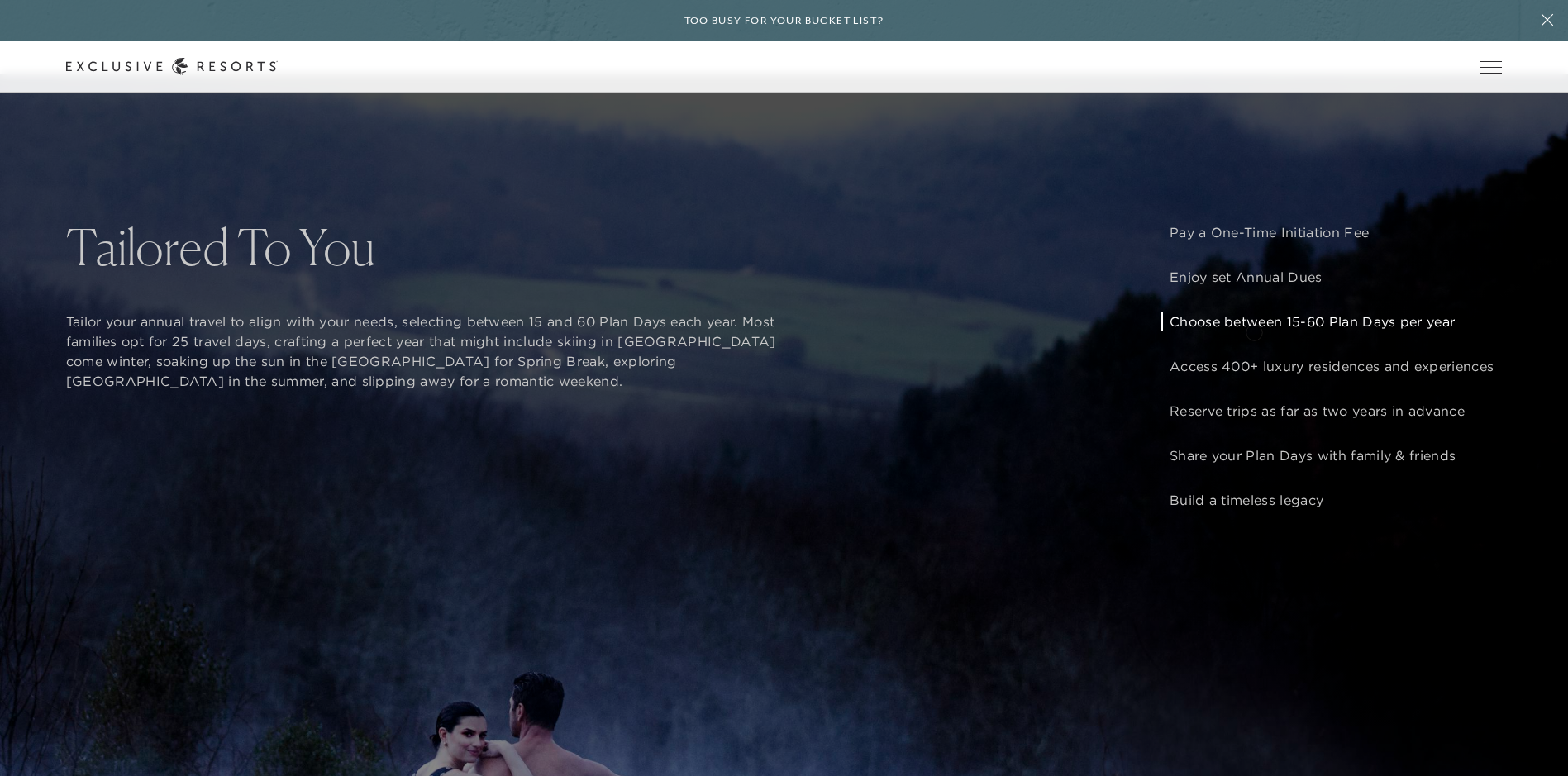
click at [1254, 330] on p "Choose between 15-60 Plan Days per year" at bounding box center [1331, 321] width 324 height 20
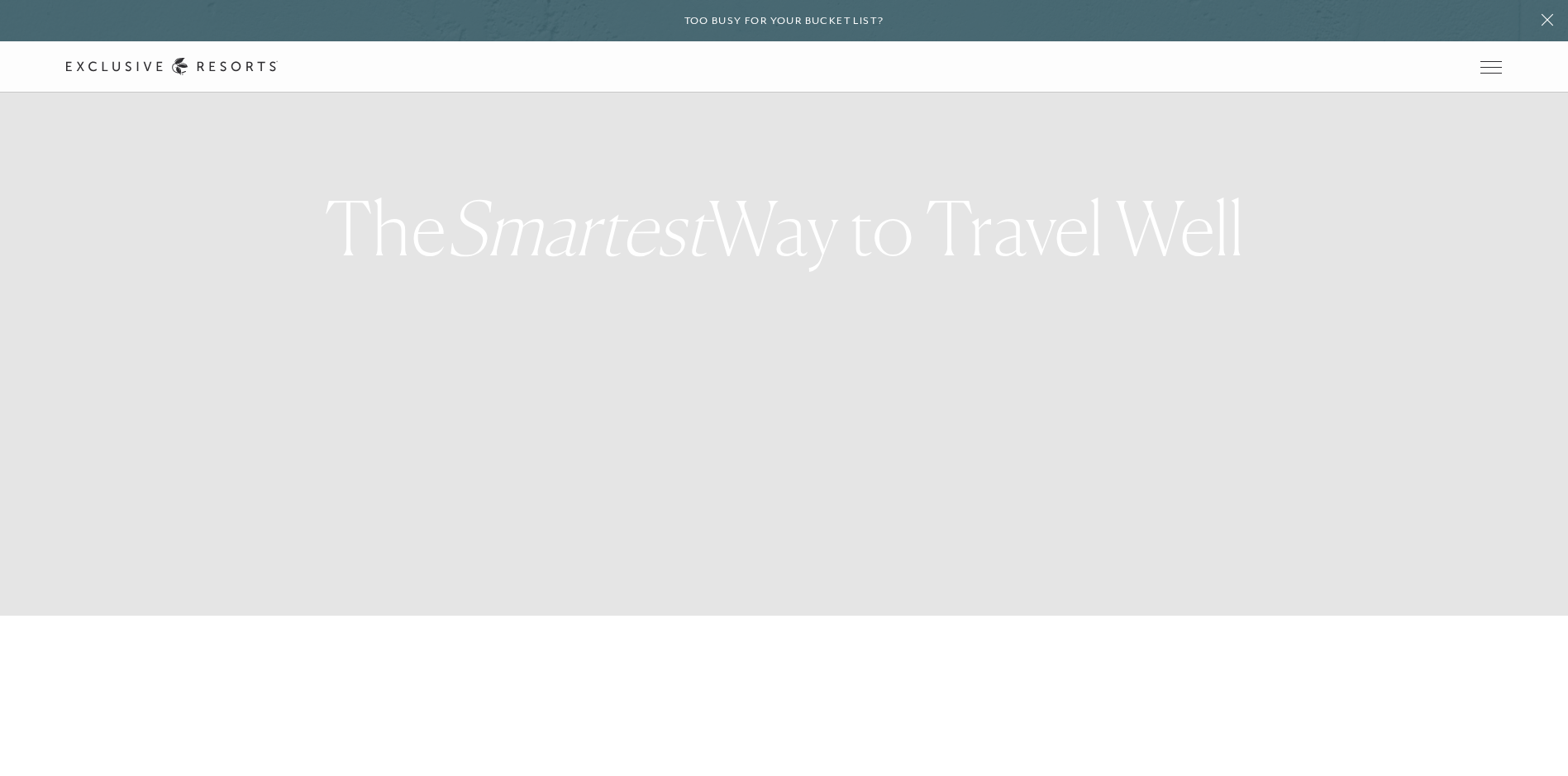
scroll to position [0, 0]
